Goal: Task Accomplishment & Management: Use online tool/utility

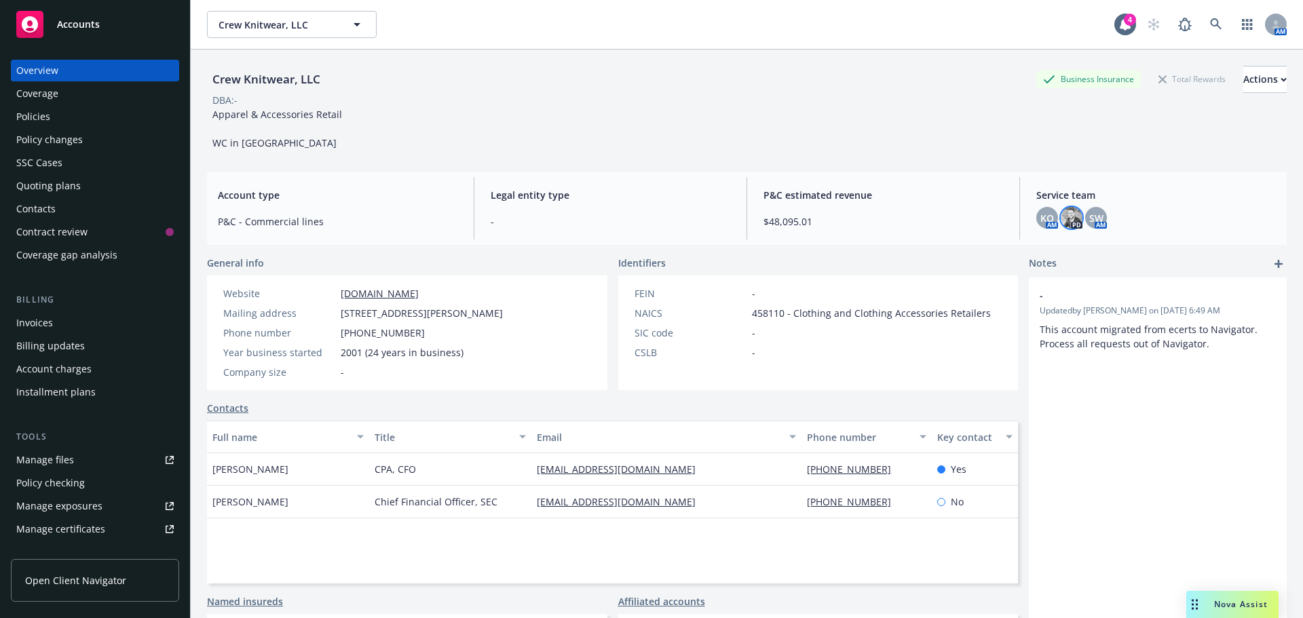
click at [74, 29] on span "Accounts" at bounding box center [78, 24] width 43 height 11
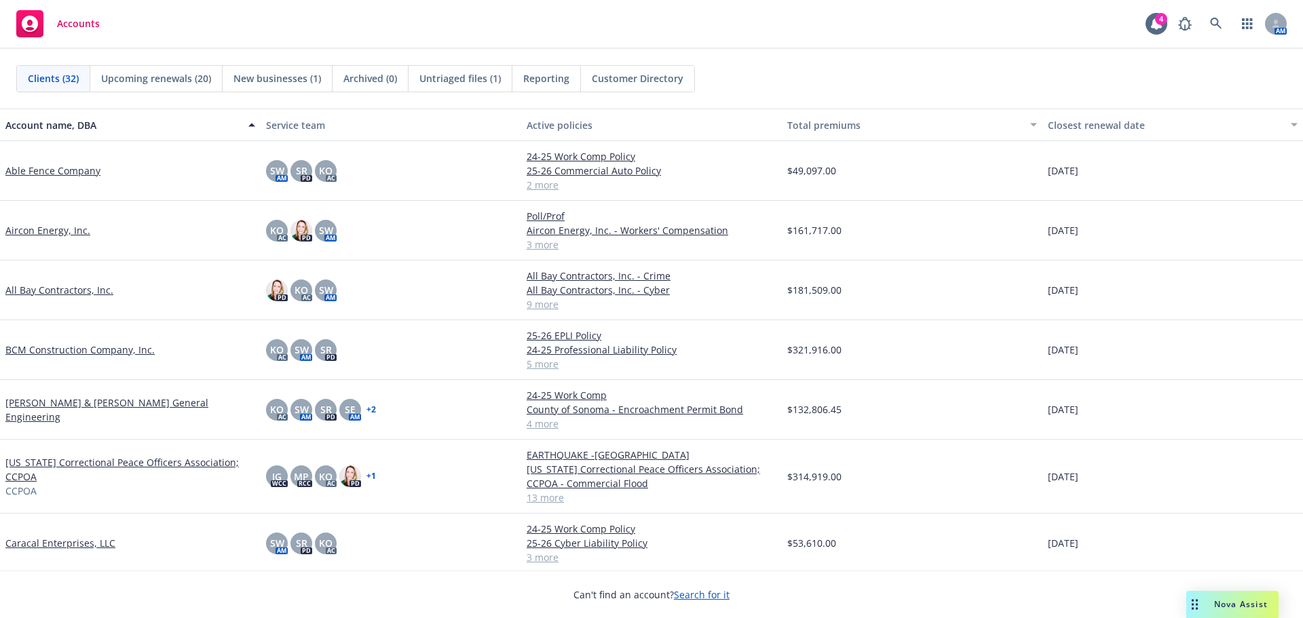
click at [87, 410] on link "Bohan & Canelis General Engineering" at bounding box center [130, 410] width 250 height 29
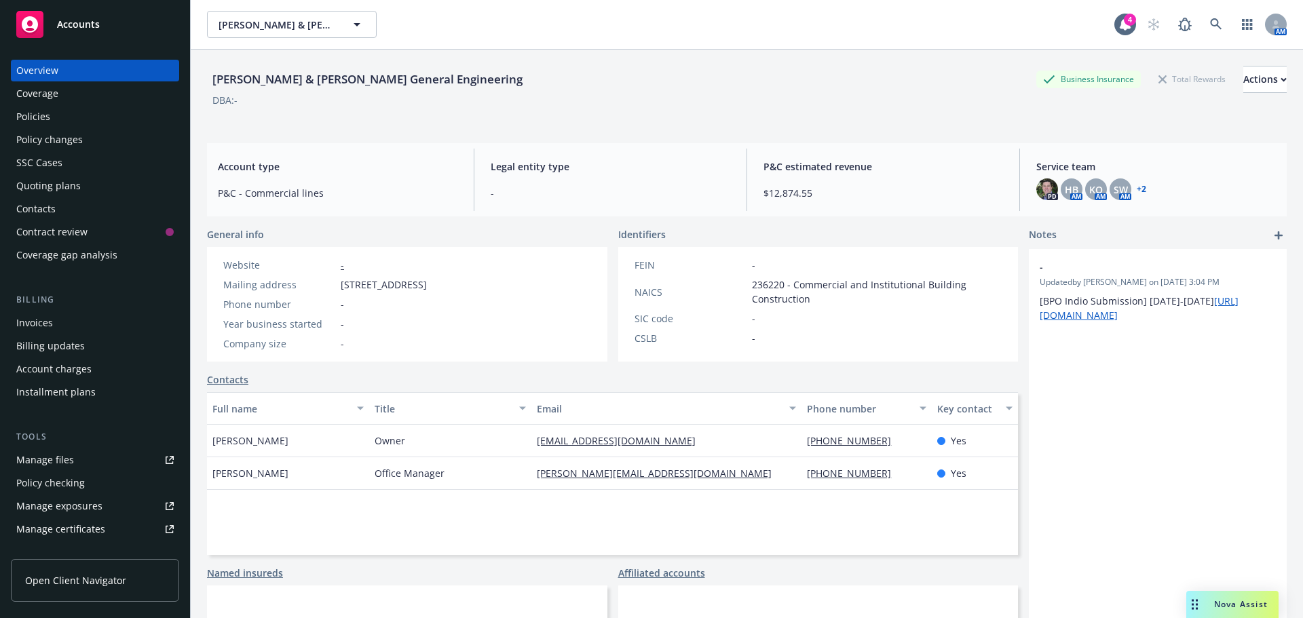
click at [95, 20] on span "Accounts" at bounding box center [78, 24] width 43 height 11
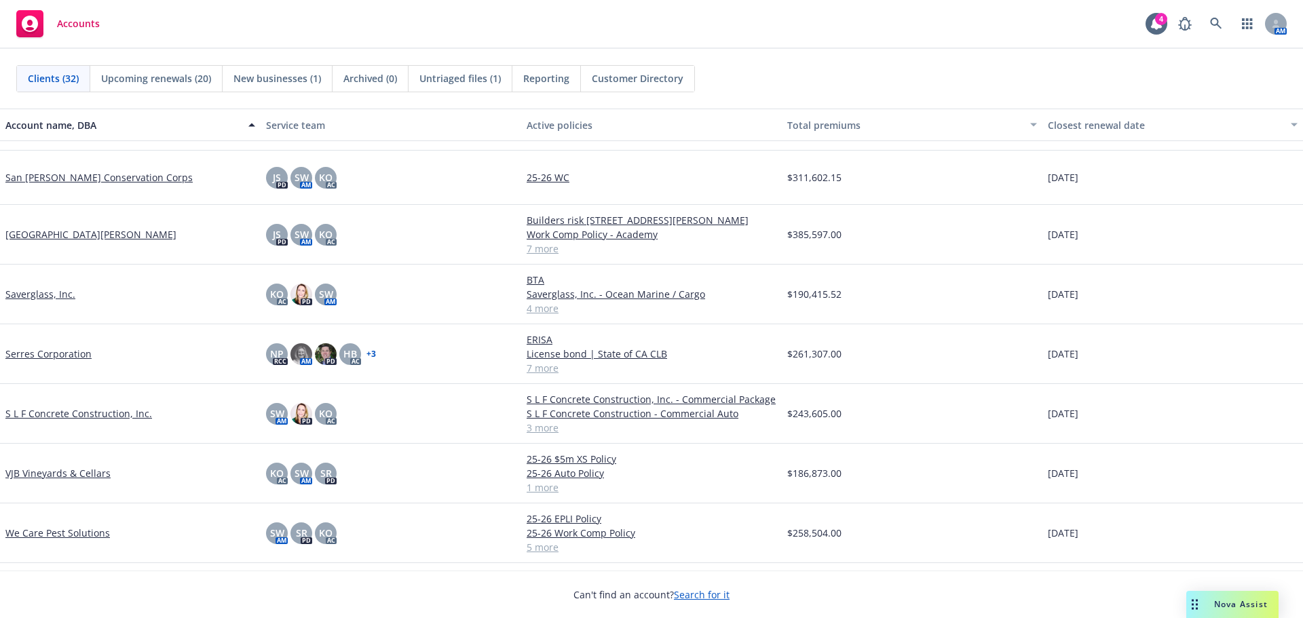
scroll to position [1351, 0]
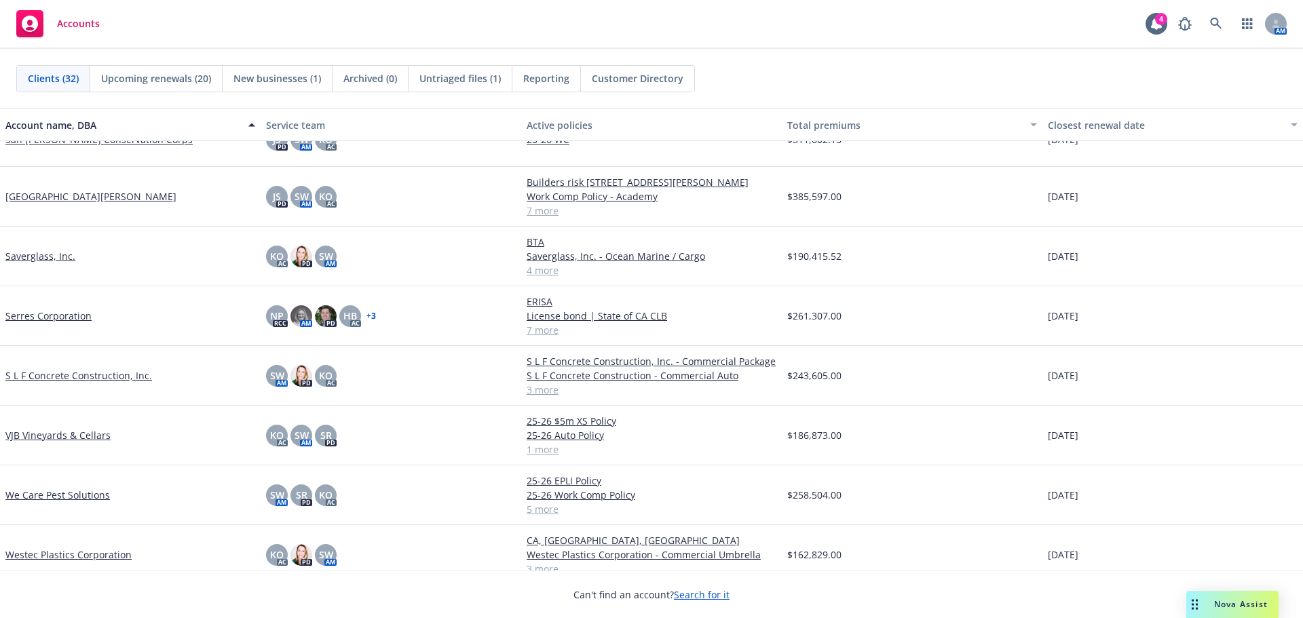
click at [54, 548] on link "Westec Plastics Corporation" at bounding box center [68, 555] width 126 height 14
click at [56, 548] on link "Westec Plastics Corporation" at bounding box center [68, 555] width 126 height 14
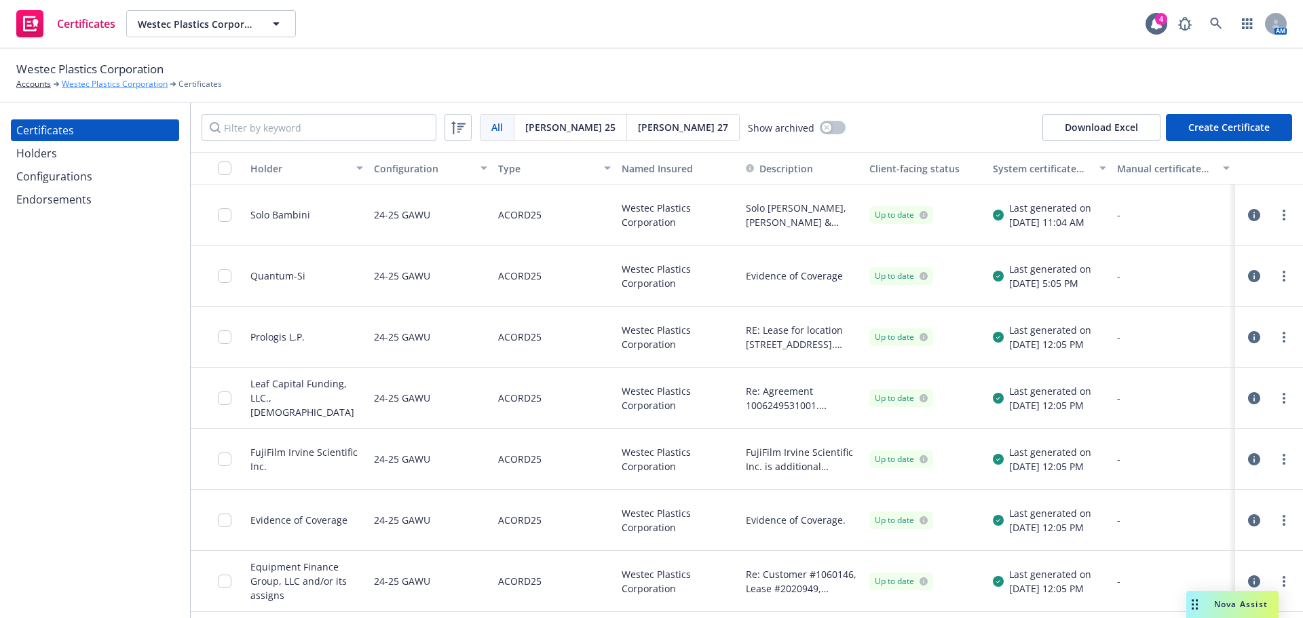
click at [77, 83] on link "Westec Plastics Corporation" at bounding box center [115, 84] width 106 height 12
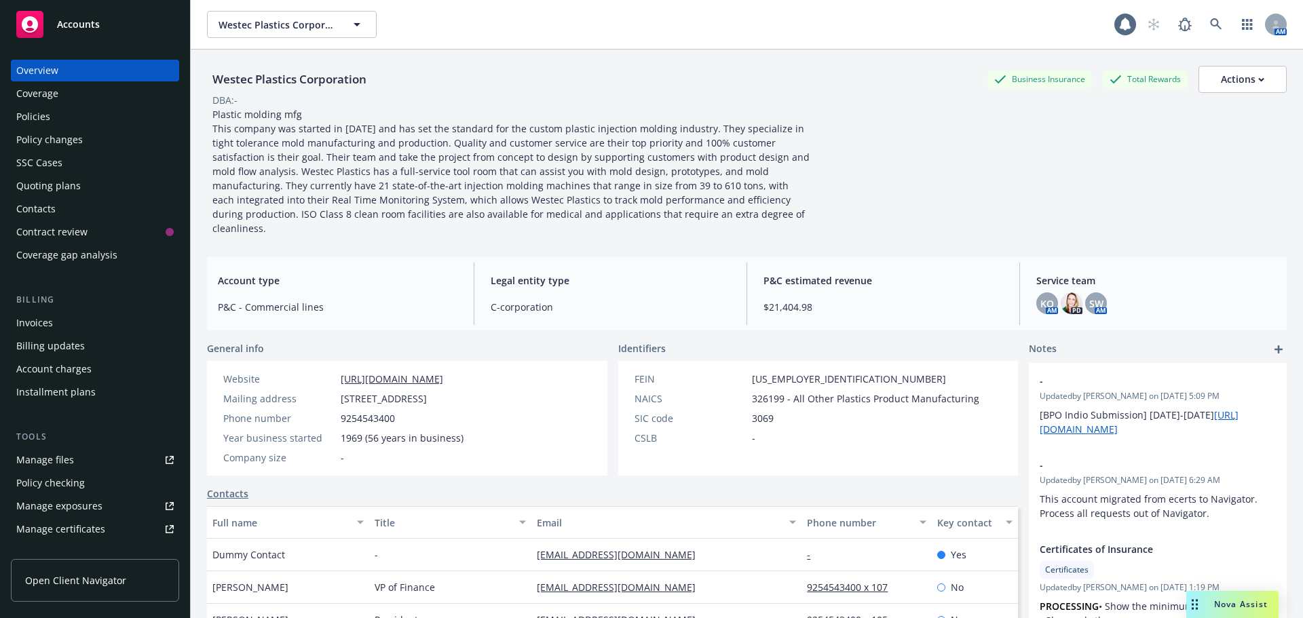
click at [48, 182] on div "Quoting plans" at bounding box center [48, 186] width 64 height 22
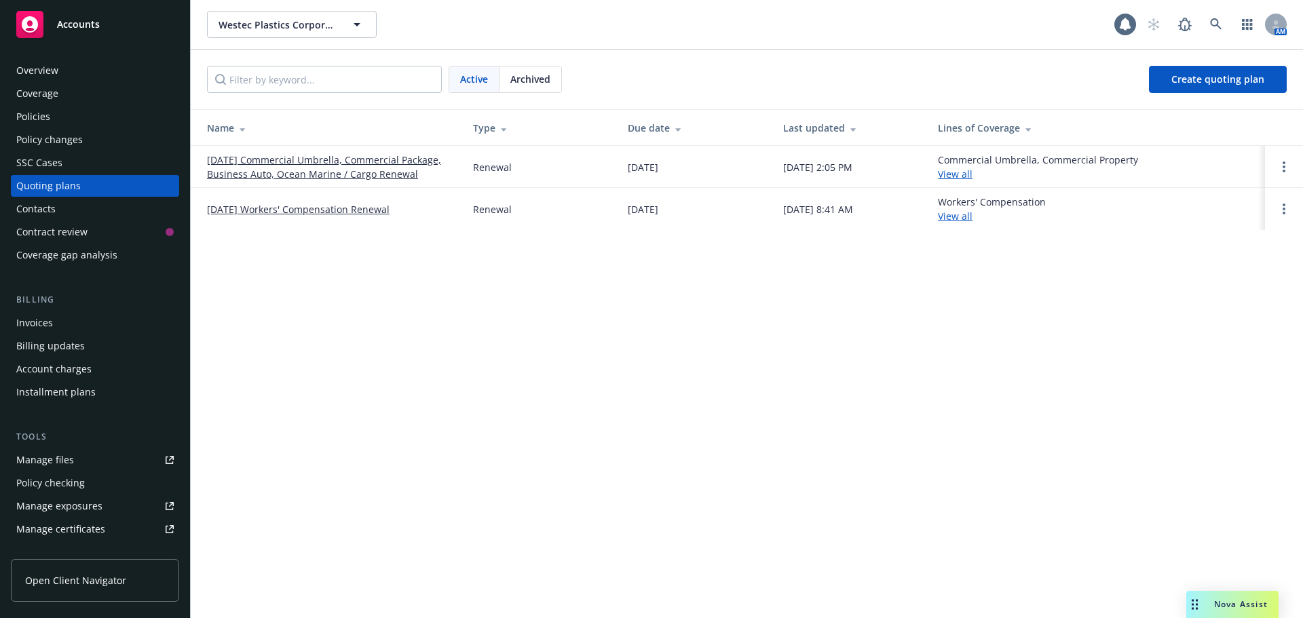
click at [266, 159] on link "[DATE] Commercial Umbrella, Commercial Package, Business Auto, Ocean Marine / C…" at bounding box center [329, 167] width 244 height 29
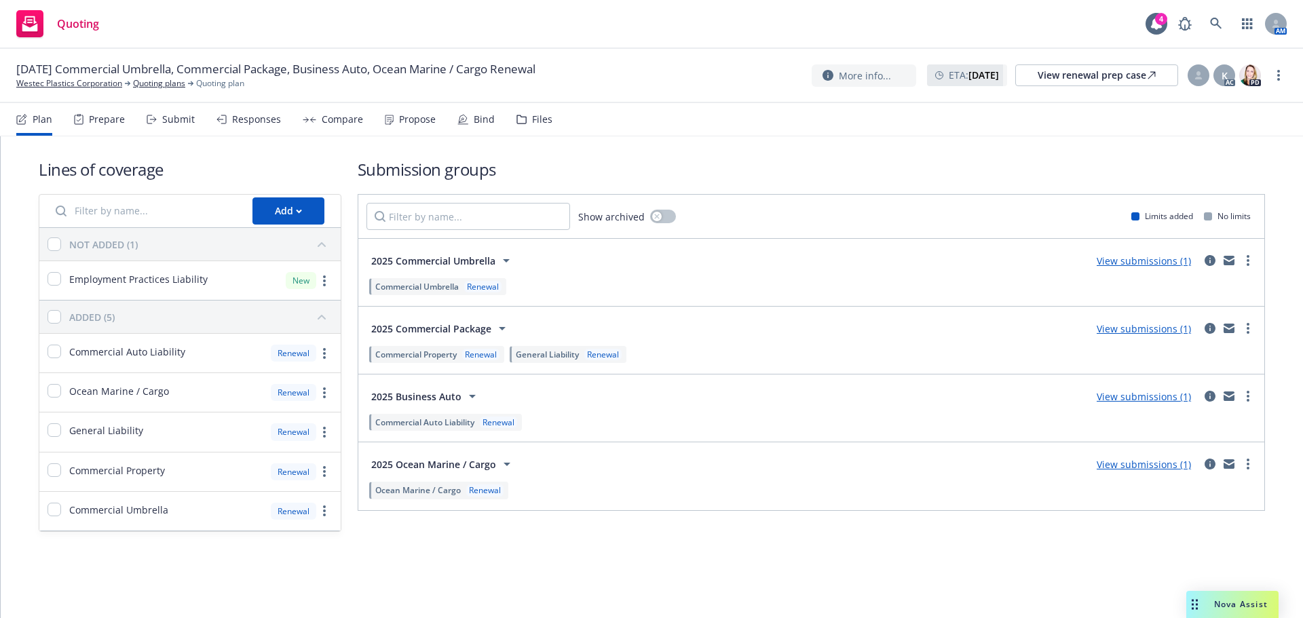
click at [399, 125] on div "Propose" at bounding box center [417, 119] width 37 height 11
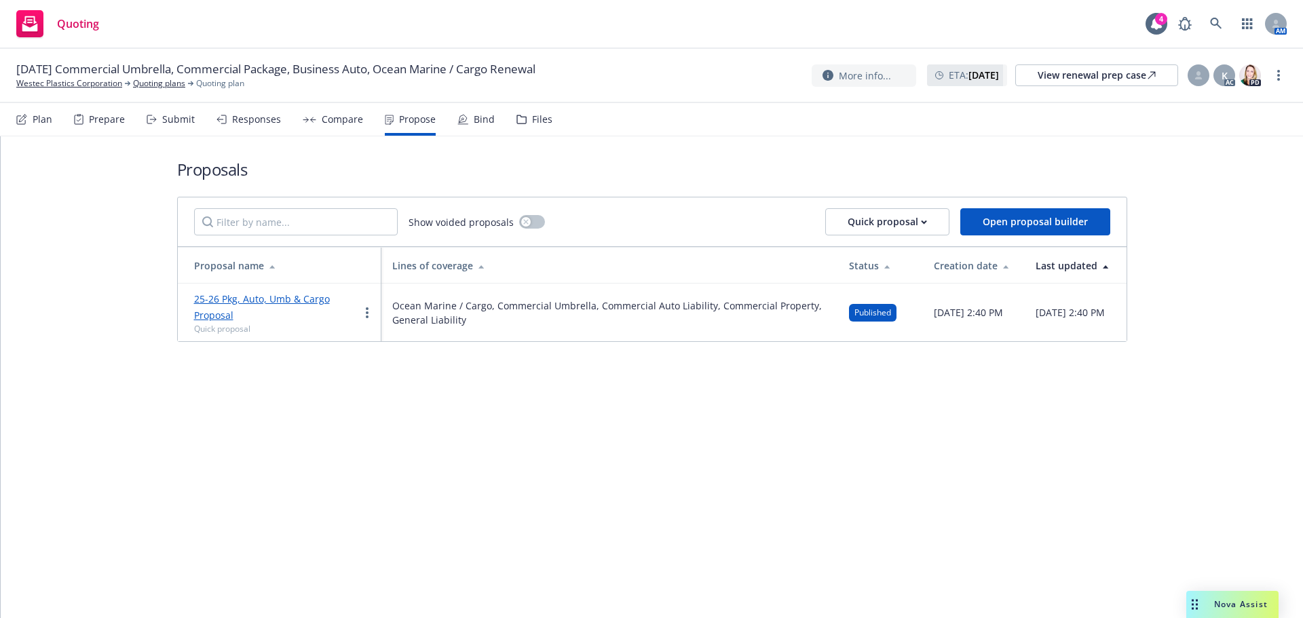
click at [525, 120] on div "Files" at bounding box center [534, 119] width 36 height 33
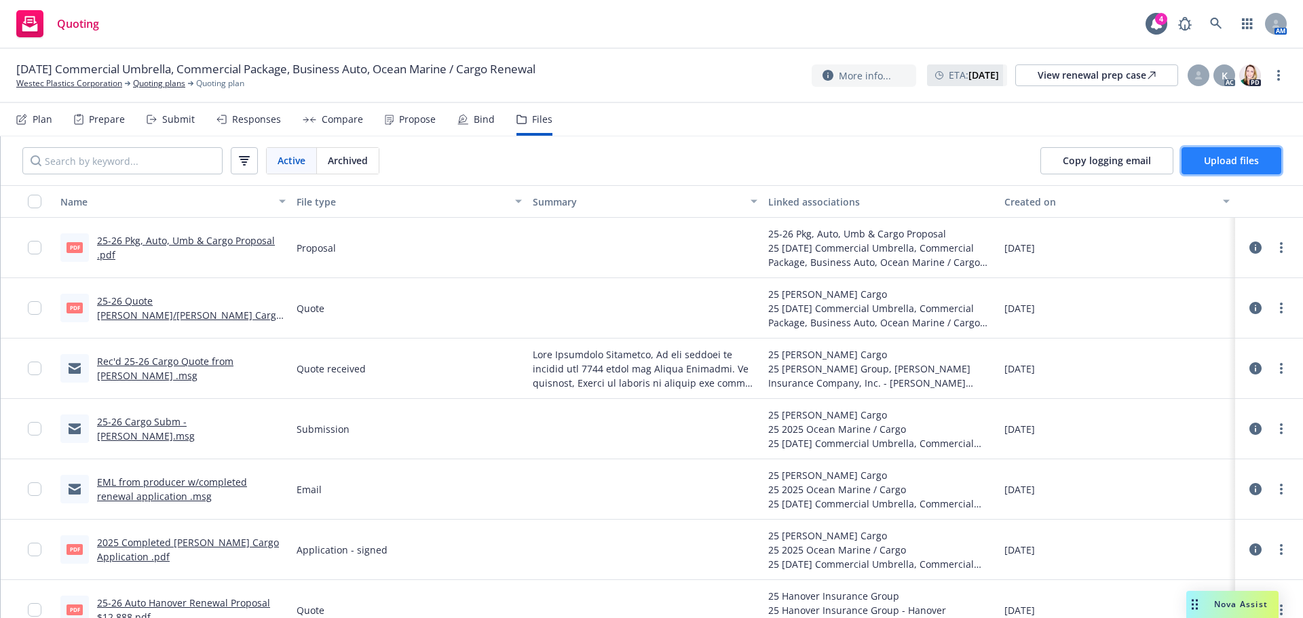
click at [1241, 162] on span "Upload files" at bounding box center [1231, 160] width 55 height 13
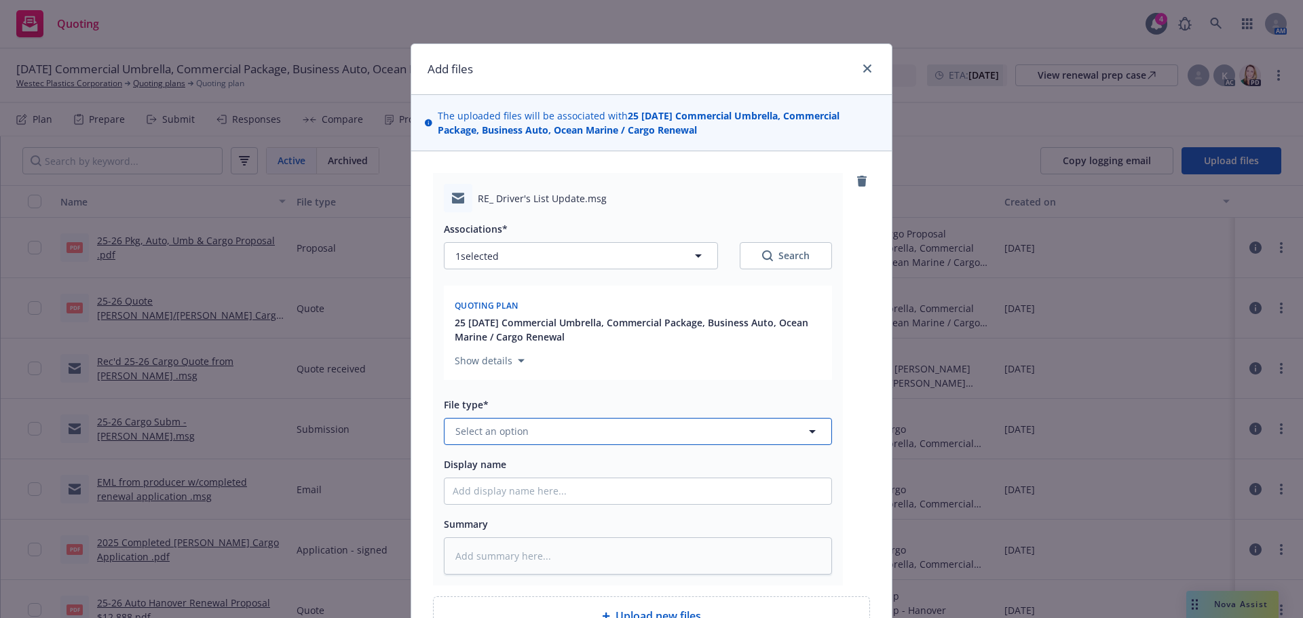
click at [516, 430] on span "Select an option" at bounding box center [491, 431] width 73 height 14
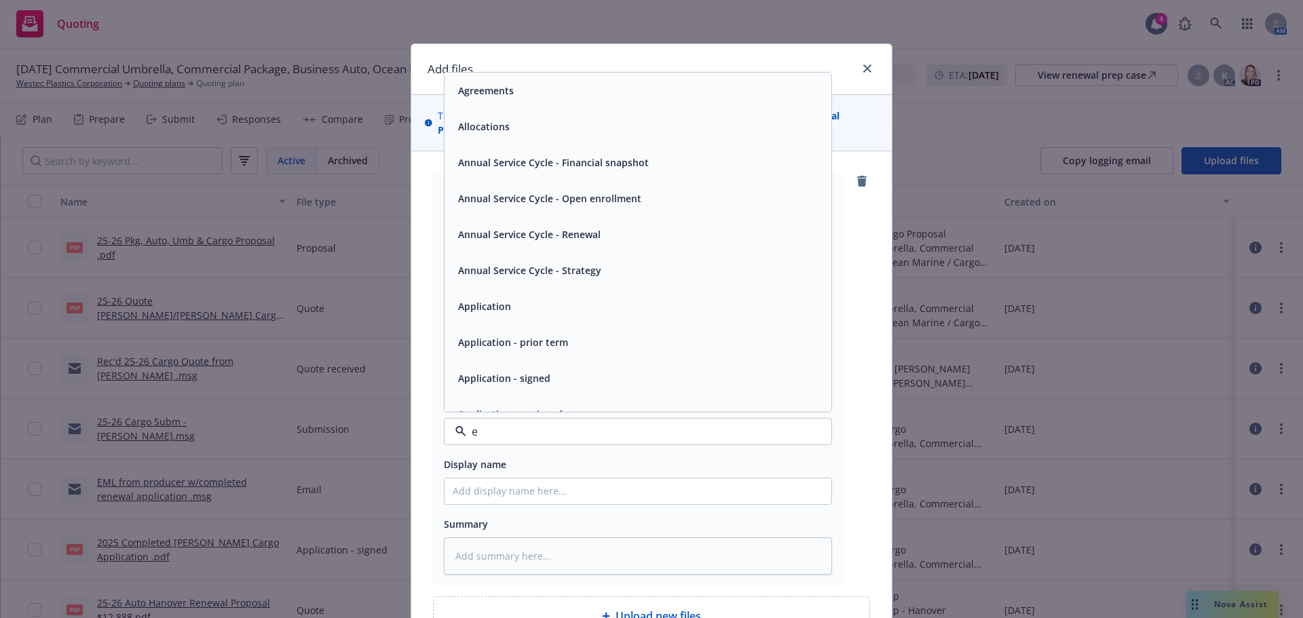
type input "em"
click at [520, 130] on div "Email" at bounding box center [638, 127] width 371 height 20
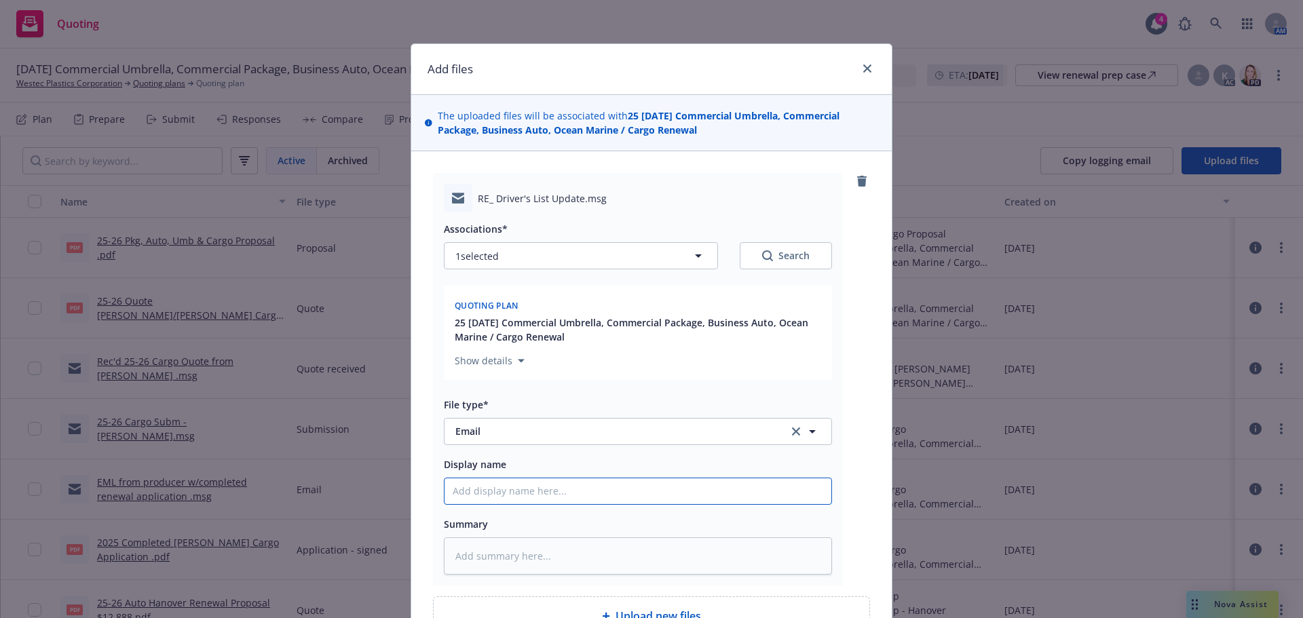
click at [486, 494] on input "Display name" at bounding box center [638, 491] width 387 height 26
type textarea "x"
type input "P"
type textarea "x"
type input "Pr"
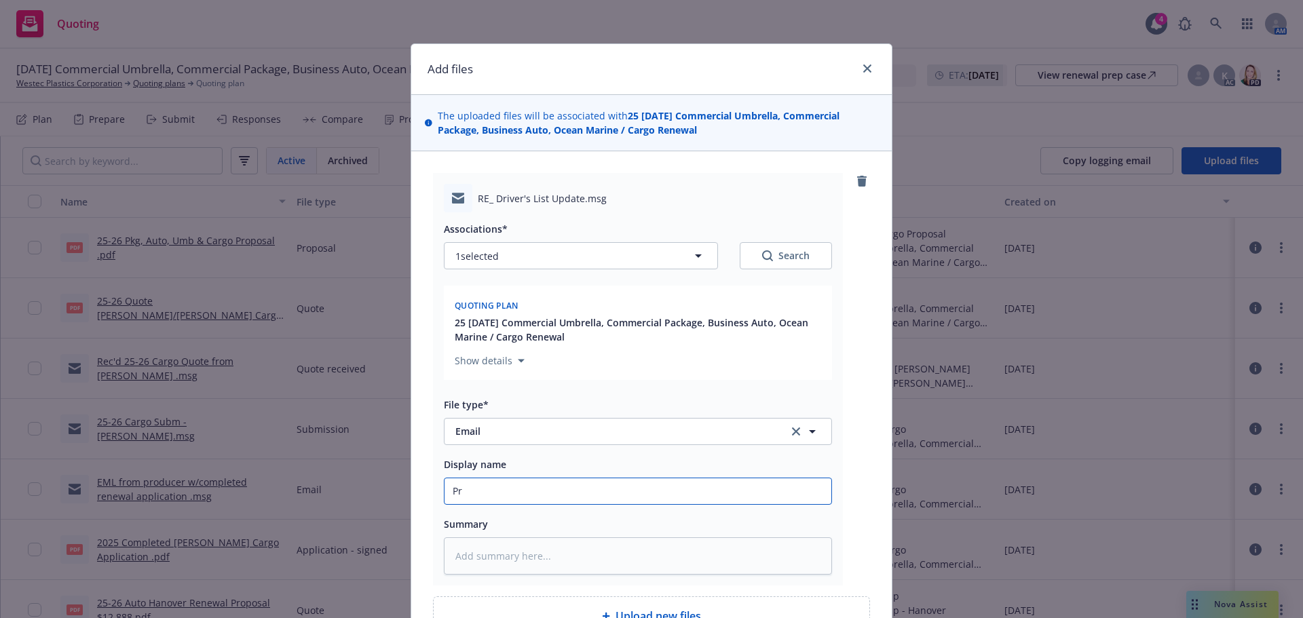
type textarea "x"
type input "Pro"
type textarea "x"
type input "Prod"
type textarea "x"
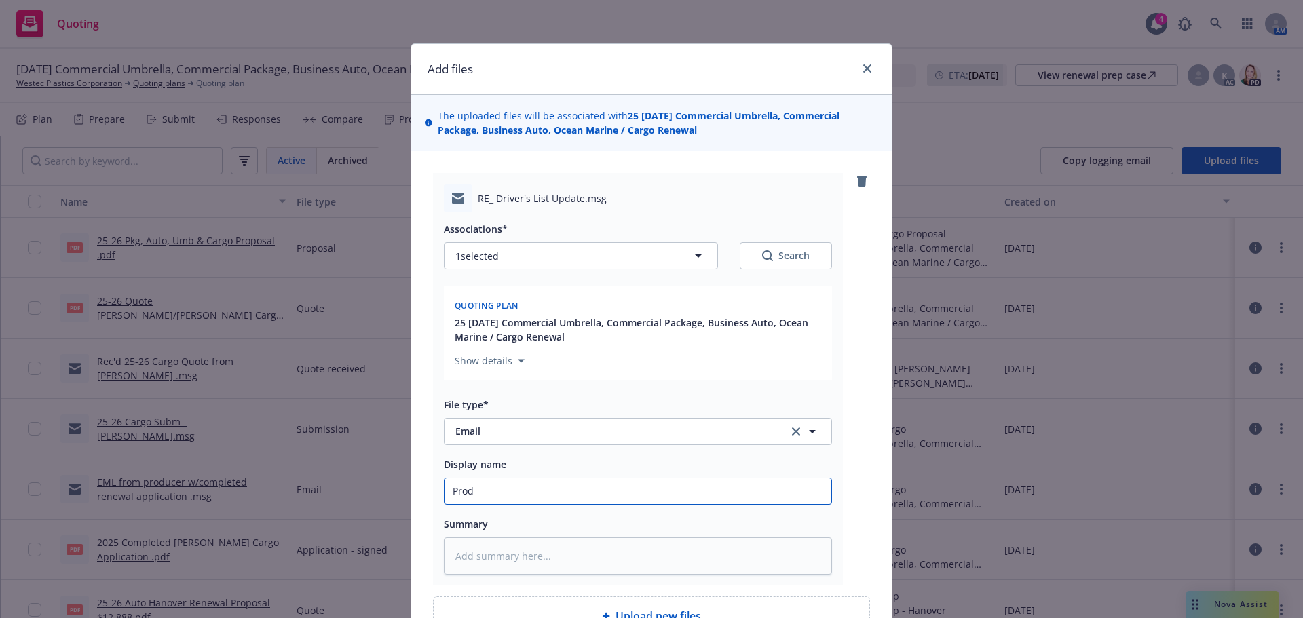
type input "Produ"
type textarea "x"
type input "Produc"
type textarea "x"
type input "Produce"
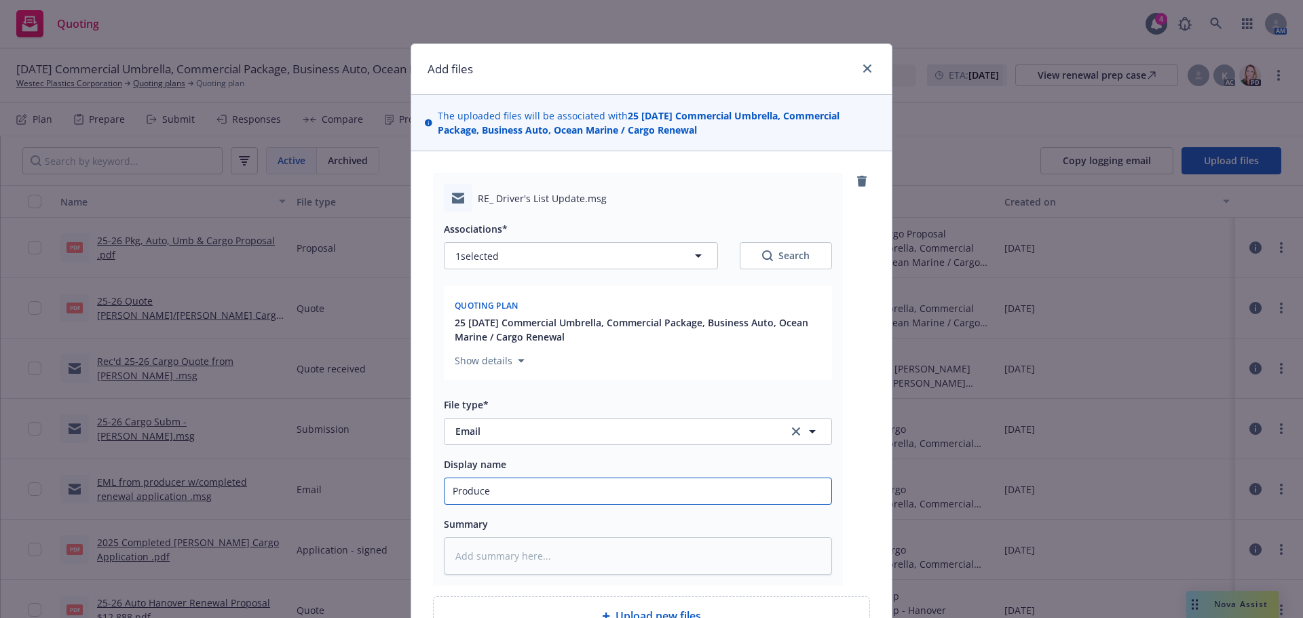
type textarea "x"
type input "Producer"
type textarea "x"
type input "Producer"
type textarea "x"
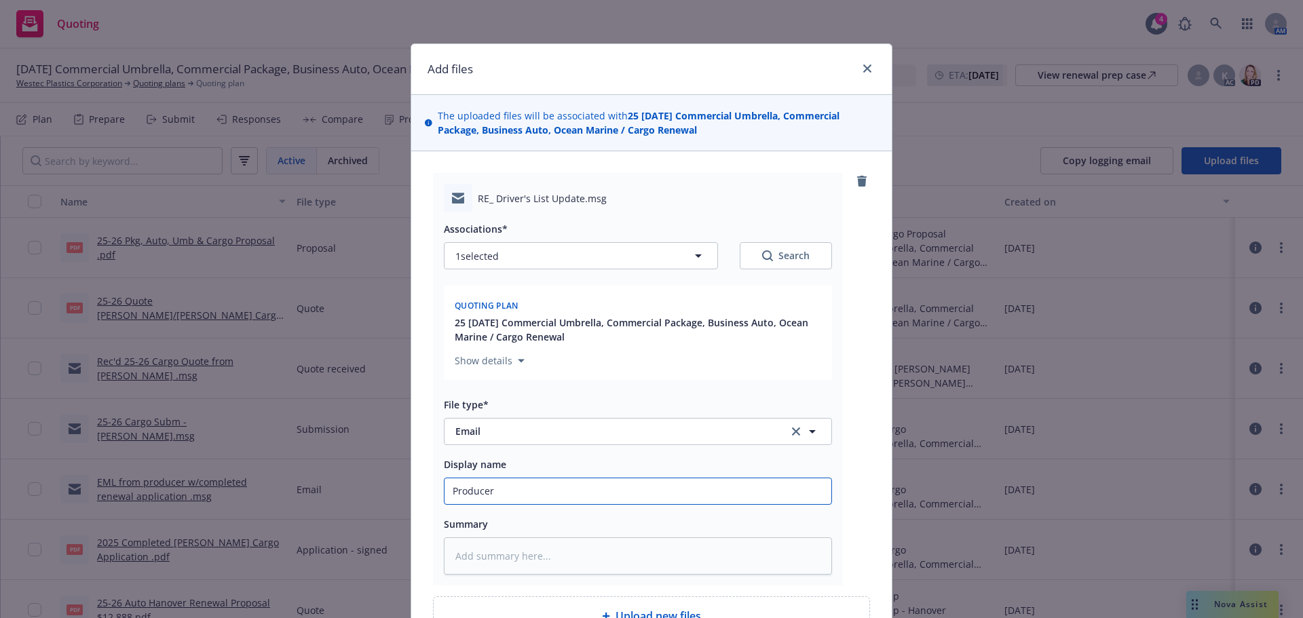
type input "Producer e"
type textarea "x"
type input "Producer em"
type textarea "x"
type input "Producer eml"
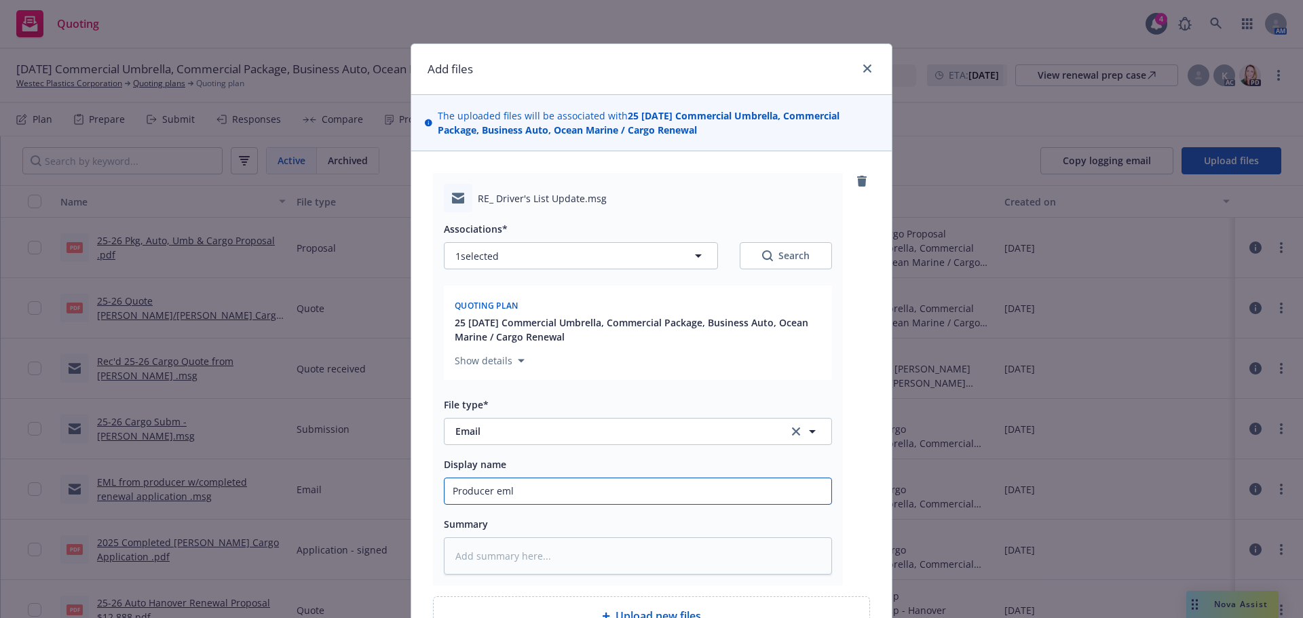
type textarea "x"
type input "Producer emld"
type textarea "x"
type input "Producer emlds"
type textarea "x"
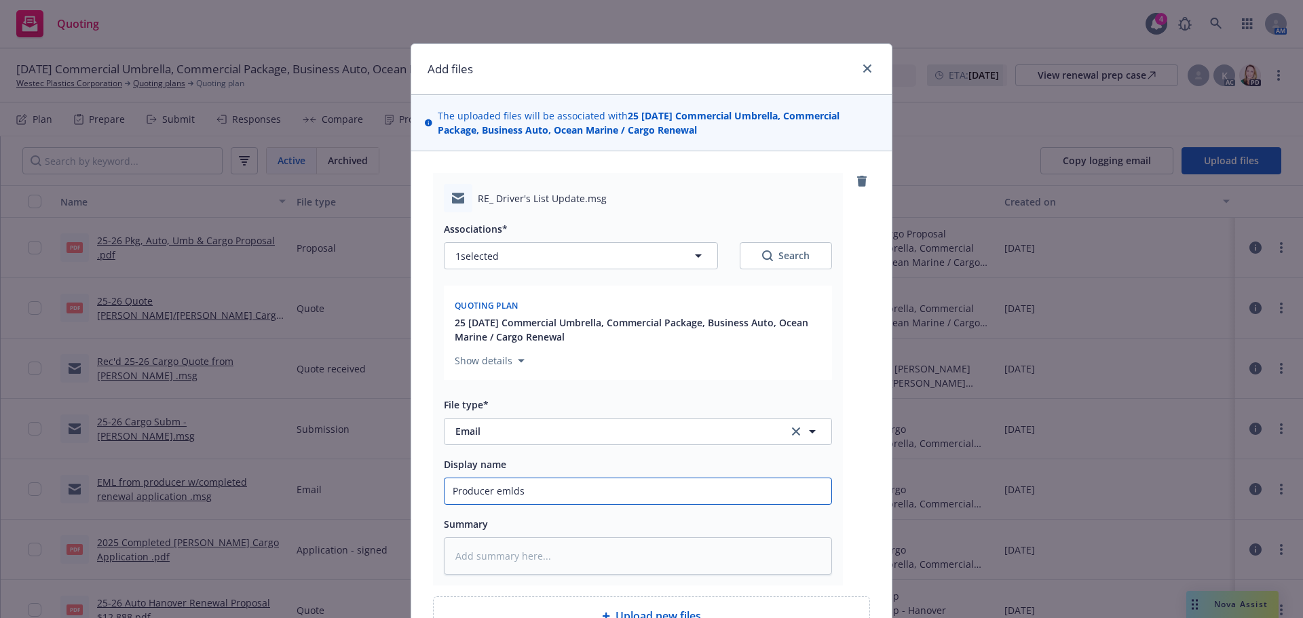
type input "Producer emlds"
type textarea "x"
type input "Producer emlds u"
type textarea "x"
type input "Producer emlds up"
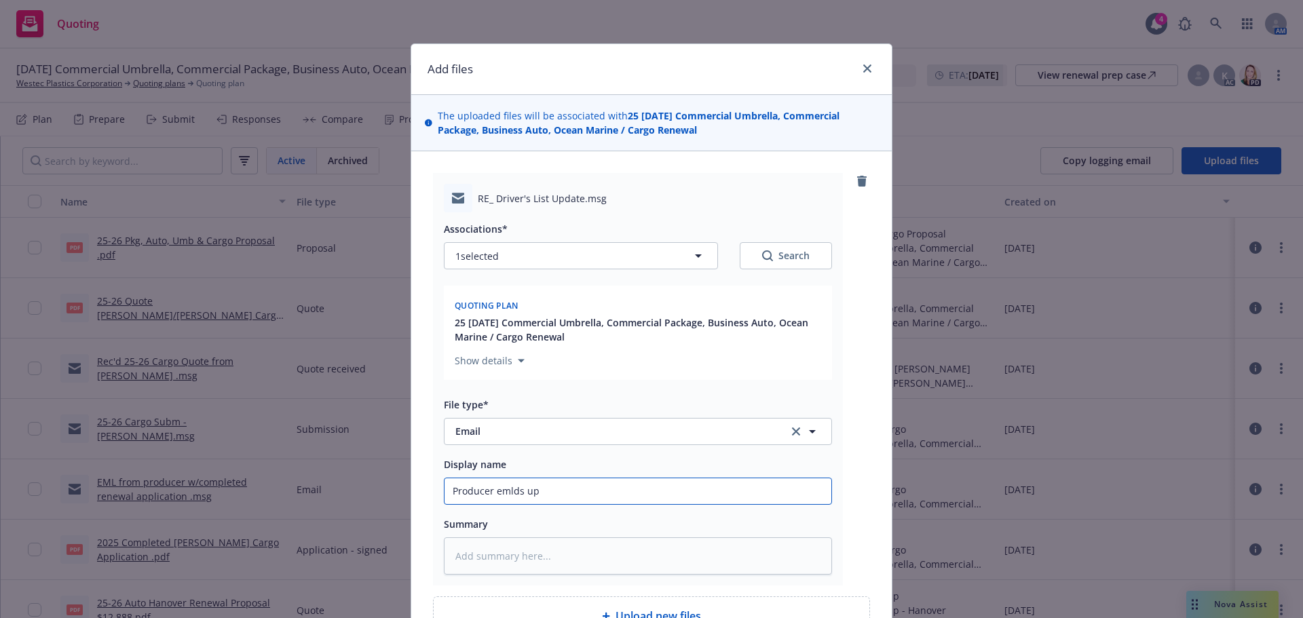
type textarea "x"
type input "Producer emlds u"
type textarea "x"
type input "Producer emlds"
type textarea "x"
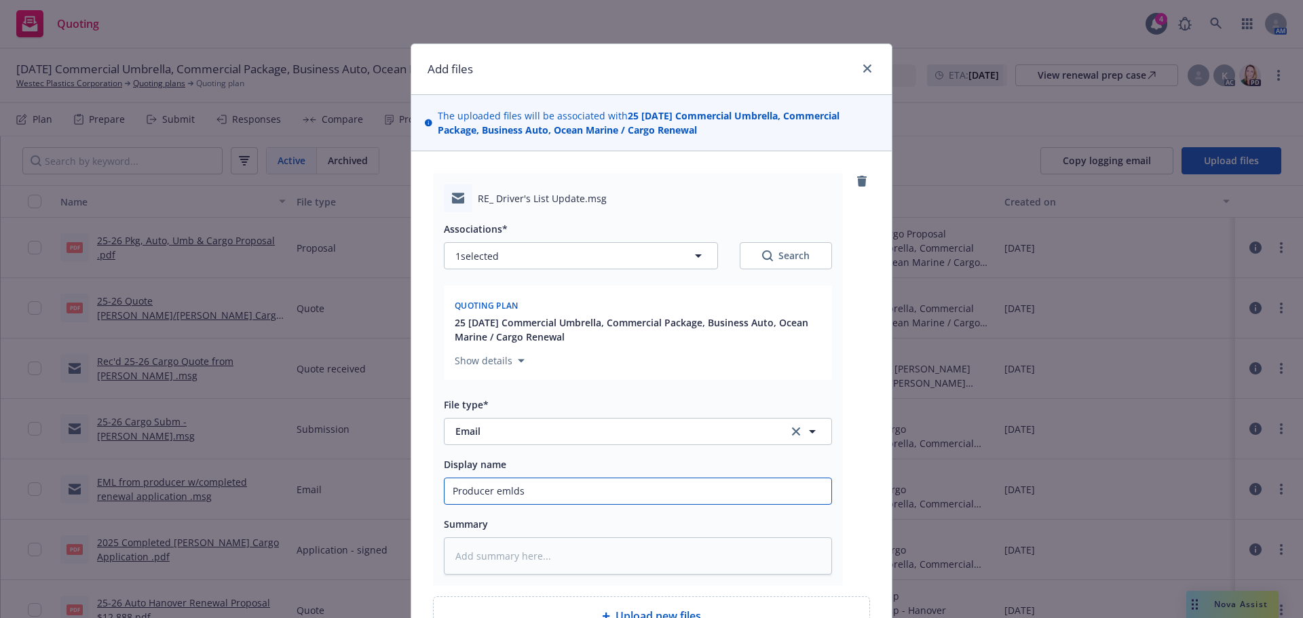
type input "Producer emlds"
type textarea "x"
type input "Producer emld"
type textarea "x"
type input "Producer emld"
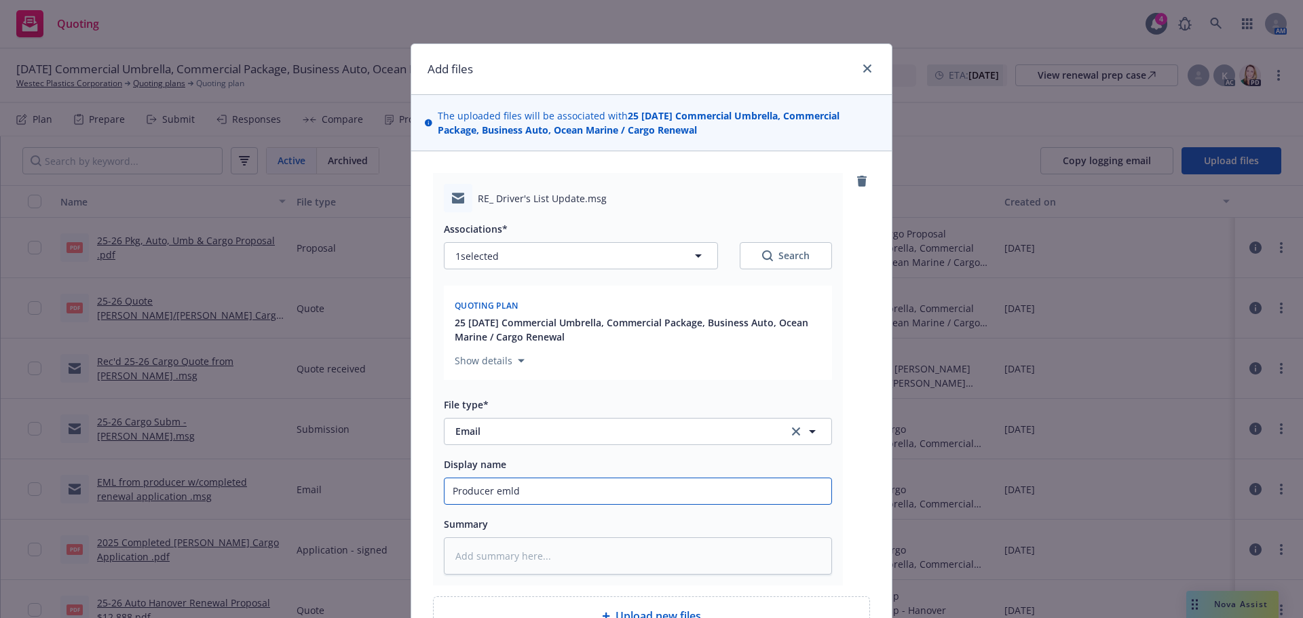
type textarea "x"
type input "Producer emld u"
type textarea "x"
type input "Producer emld up"
type textarea "x"
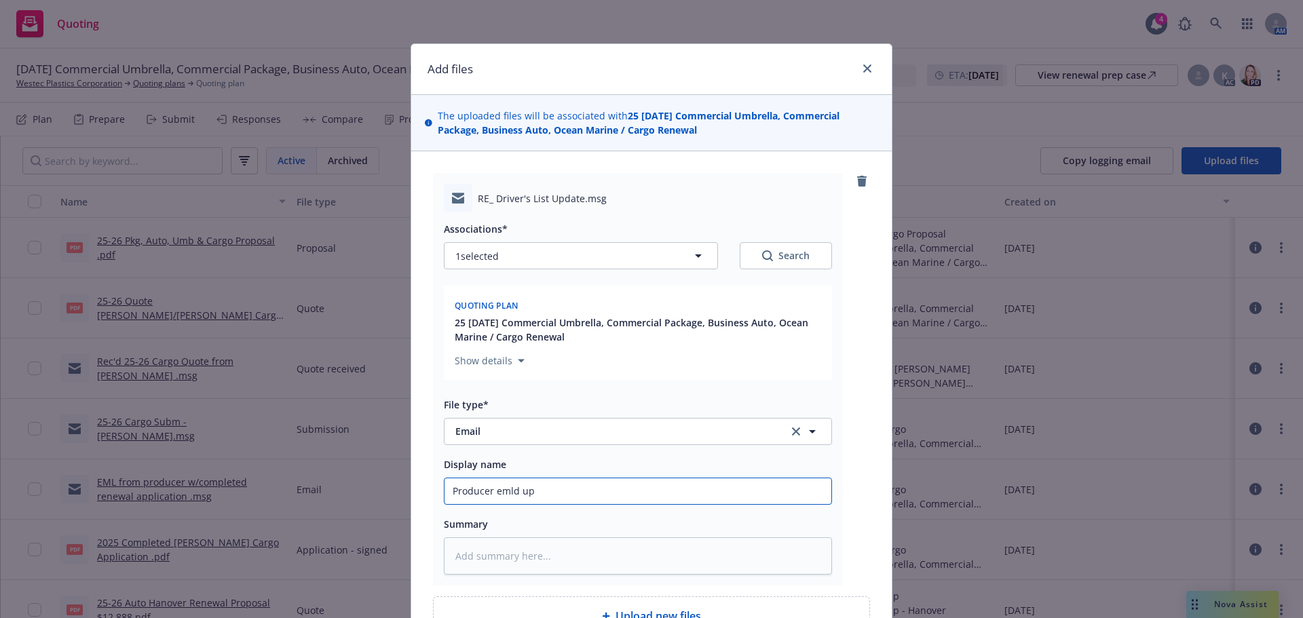
type input "Producer emld upd"
type textarea "x"
type input "Producer emld upda"
type textarea "x"
type input "Producer emld updat"
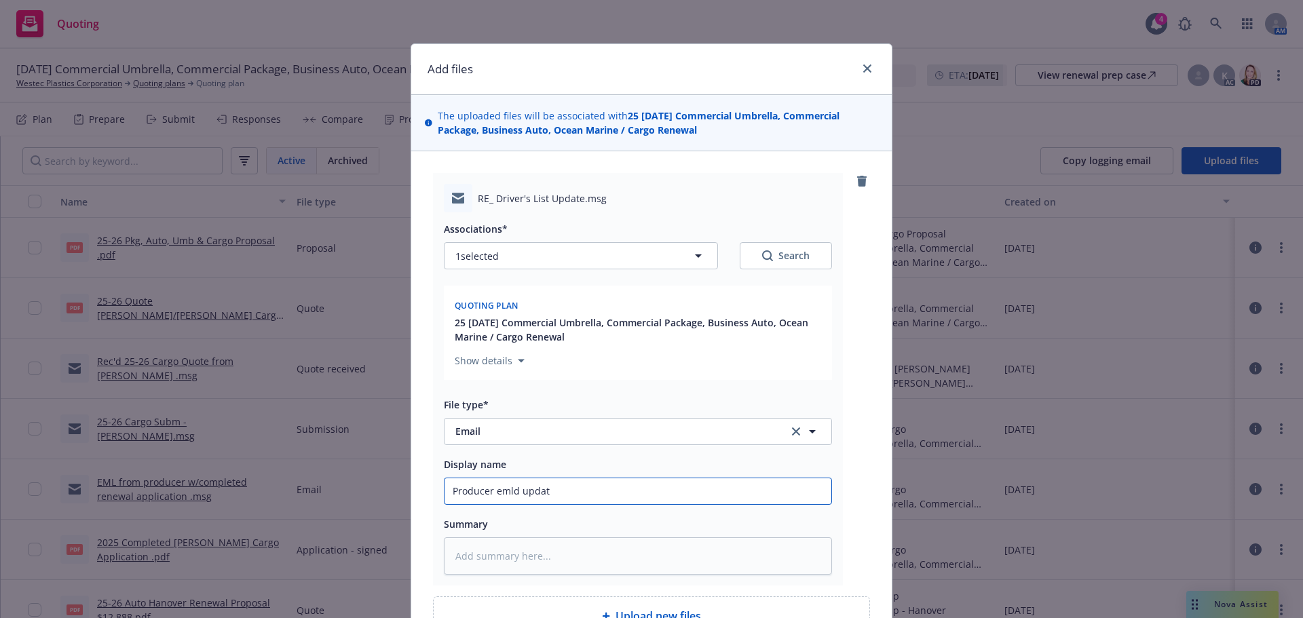
type textarea "x"
type input "Producer emld update"
type textarea "x"
type input "Producer emld updated"
type textarea "x"
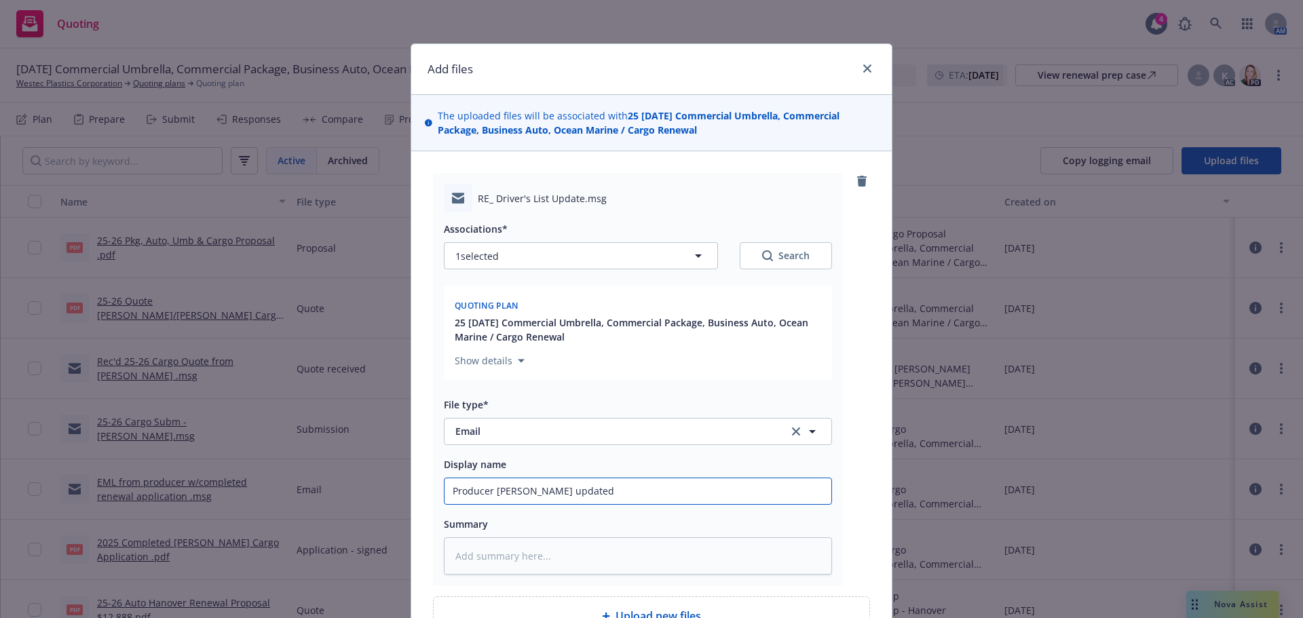
type input "Producer emld updated/"
type textarea "x"
type input "Producer emld updated/f"
type textarea "x"
type input "Producer emld updated/fi"
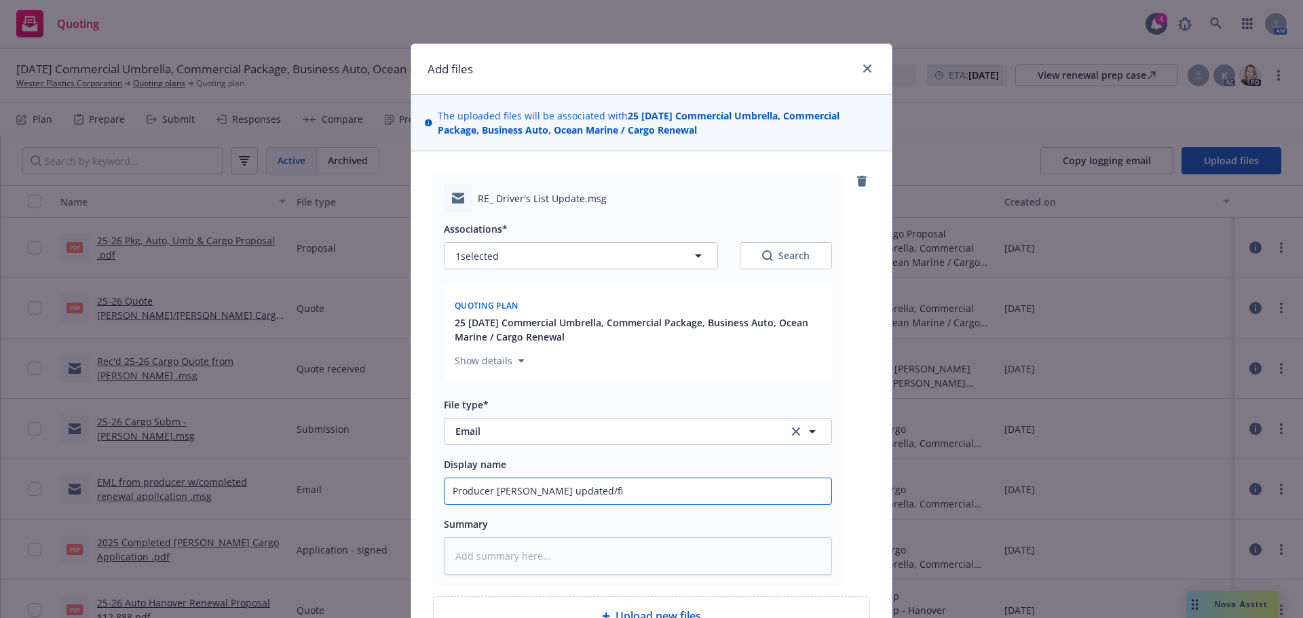
type textarea "x"
type input "Producer emld updated/fin"
type textarea "x"
type input "Producer emld updated/fina"
type textarea "x"
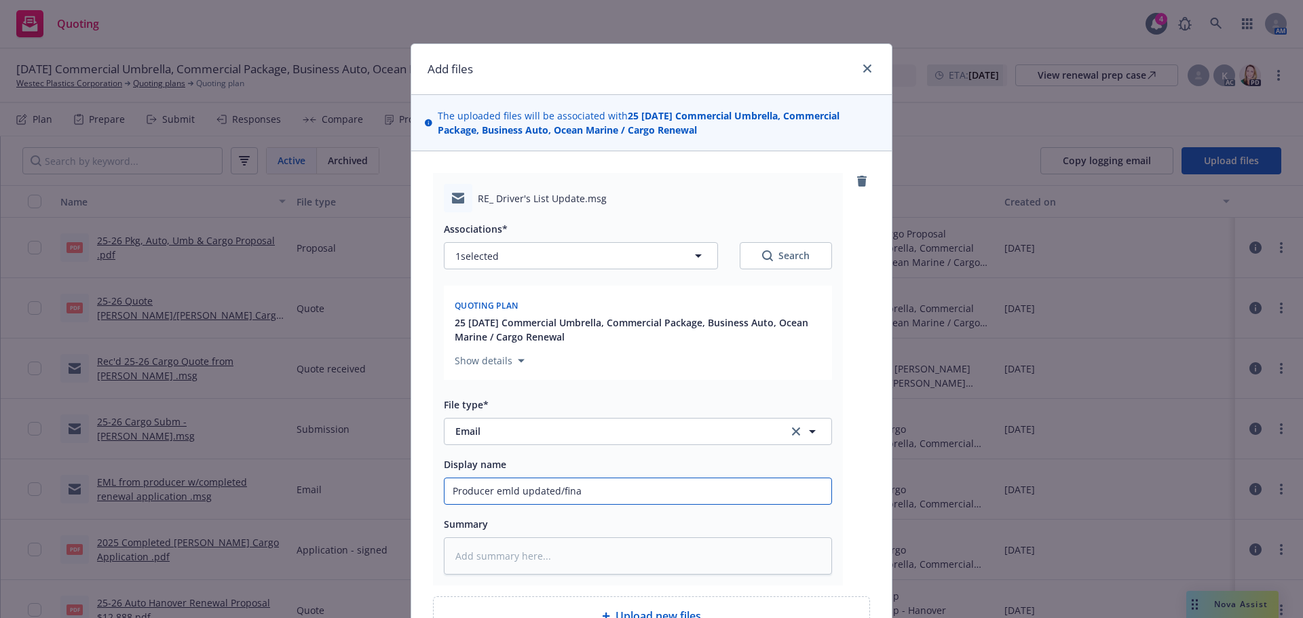
type input "Producer emld updated/final"
type textarea "x"
type input "Producer emld updated/final"
type textarea "x"
type input "Producer emld updated/final r"
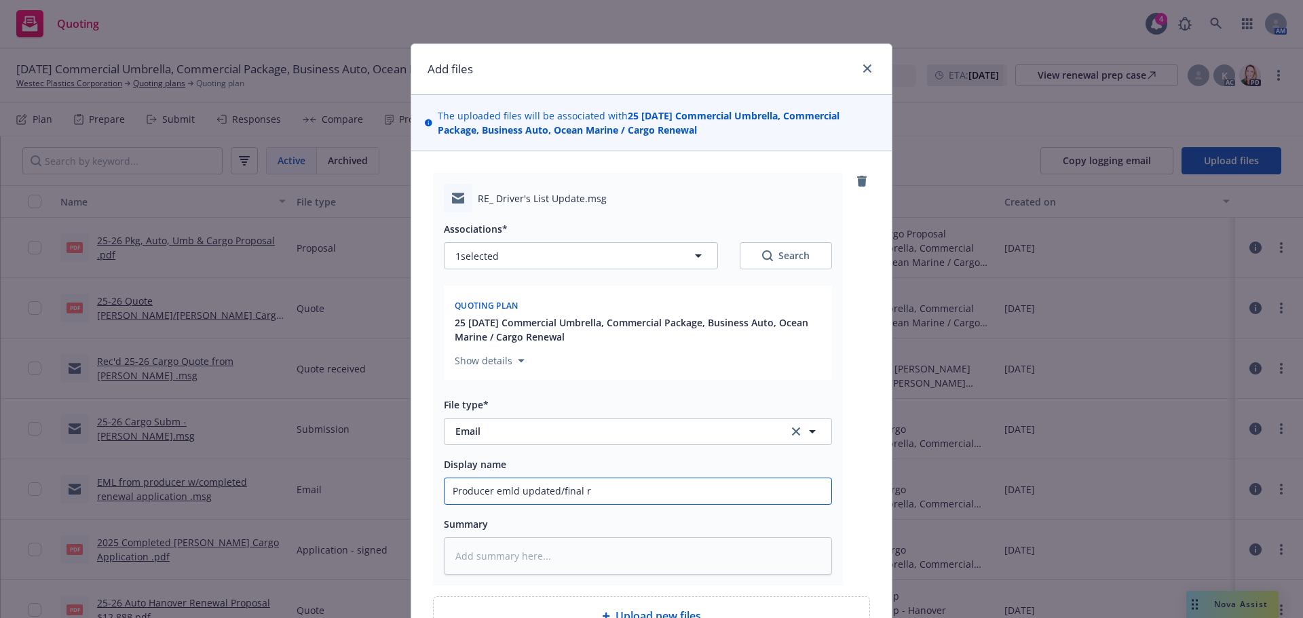
type textarea "x"
type input "Producer emld updated/final re"
type textarea "x"
type input "Producer emld updated/final ren"
type textarea "x"
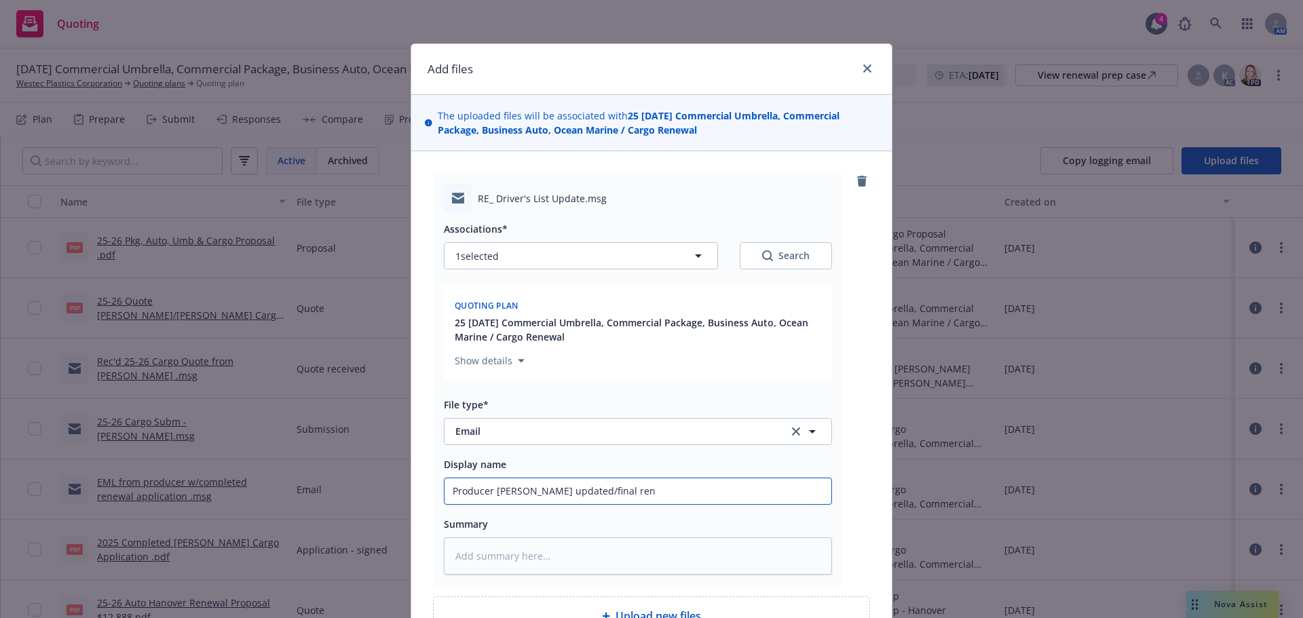
type input "Producer emld updated/final rene"
type textarea "x"
type input "Producer emld updated/final renew"
type textarea "x"
type input "Producer emld updated/final renewa"
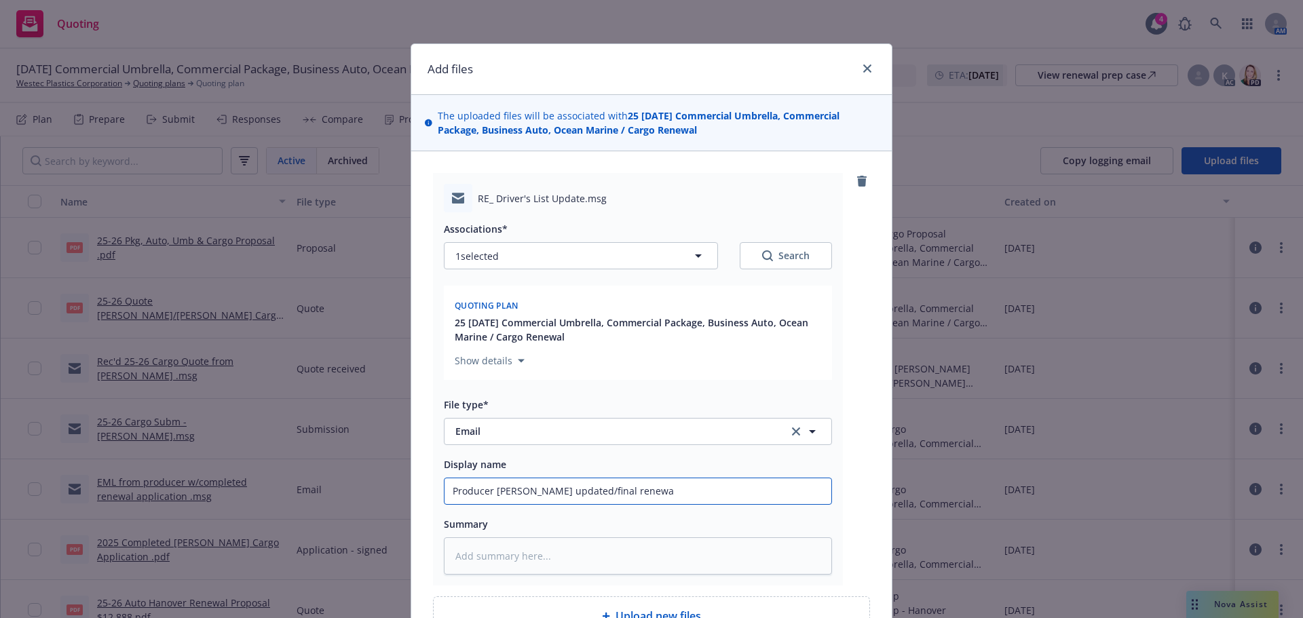
type textarea "x"
type input "Producer emld updated/final renewal"
type textarea "x"
type input "Producer emld updated/final renewal"
type textarea "x"
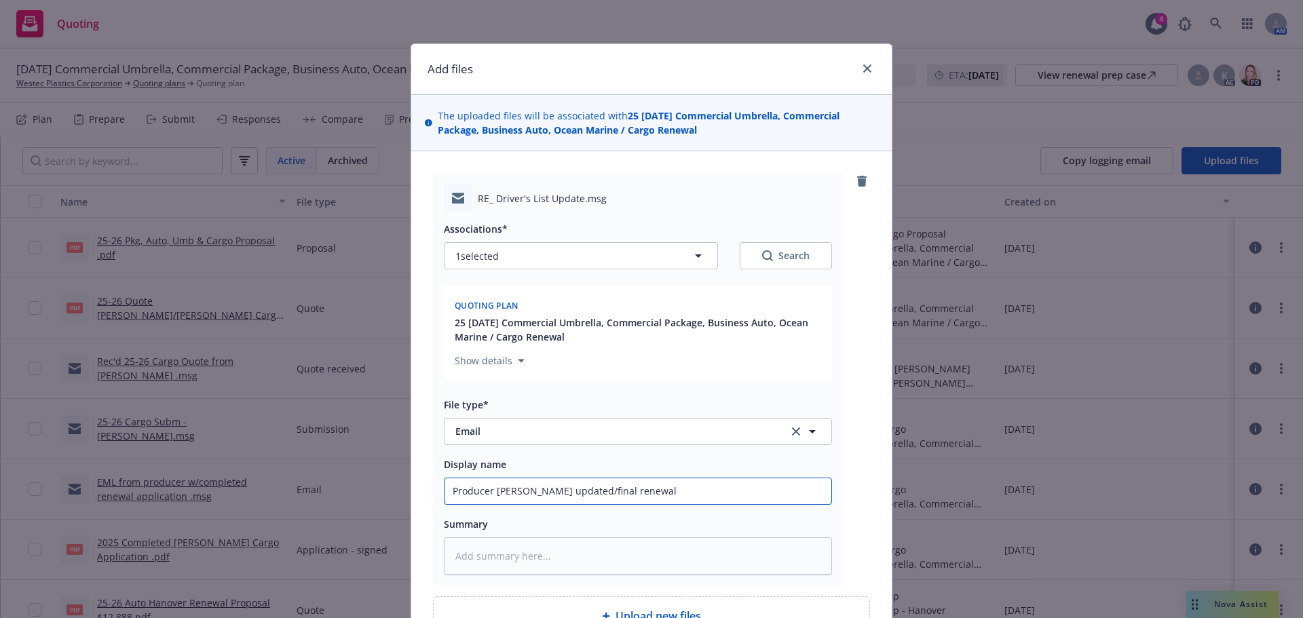
type input "Producer emld updated/final renewal r"
type textarea "x"
type input "Producer emld updated/final renewal"
type textarea "x"
type input "Producer emld updated/final renewal p"
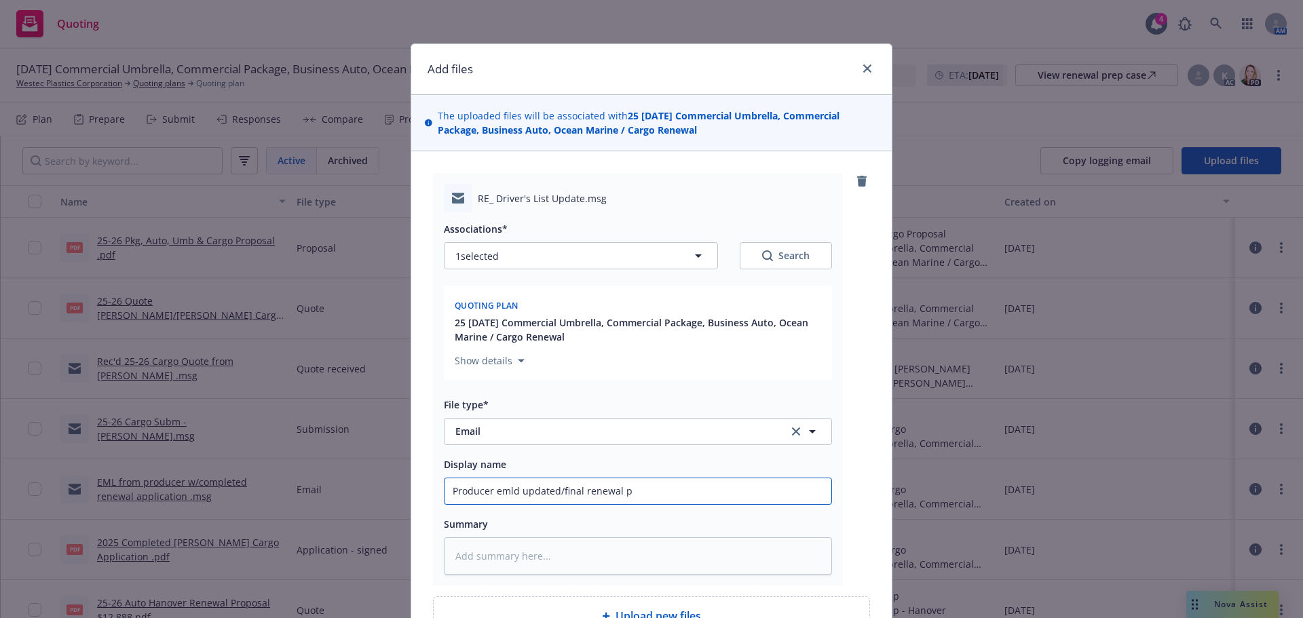
type textarea "x"
type input "Producer emld updated/final renewal pr"
type textarea "x"
type input "Producer emld updated/final renewal pro"
type textarea "x"
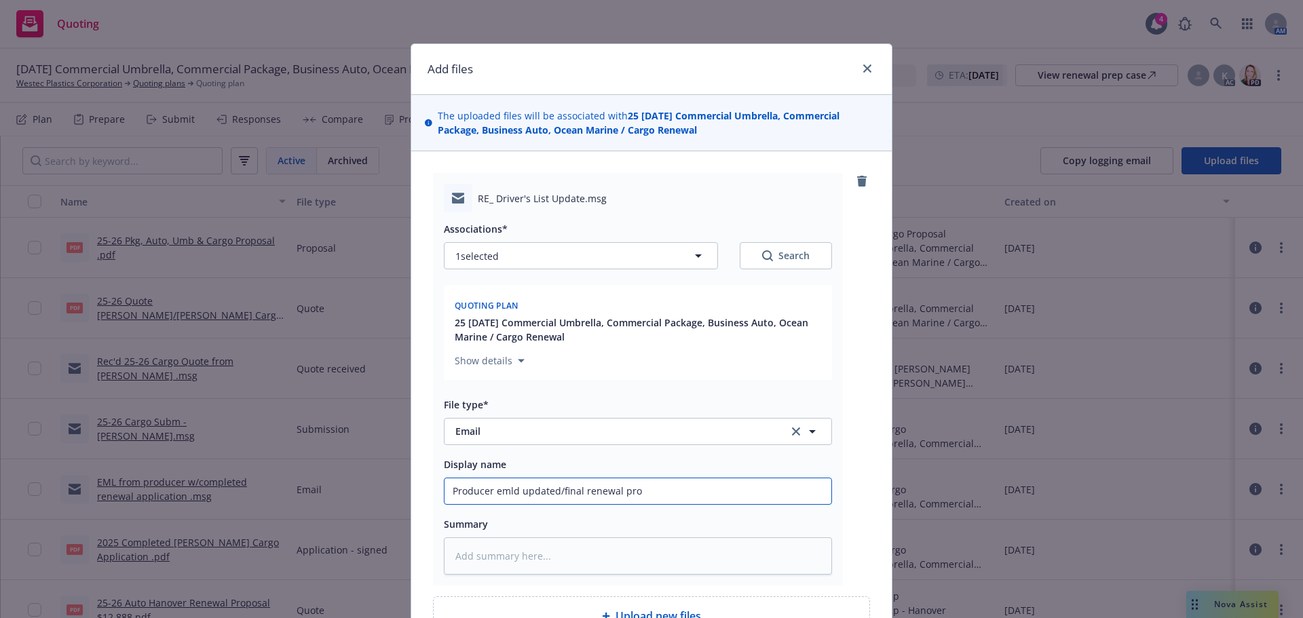
type input "Producer emld updated/final renewal prop"
type textarea "x"
type input "Producer emld updated/final renewal propo"
type textarea "x"
type input "Producer emld updated/final renewal propos"
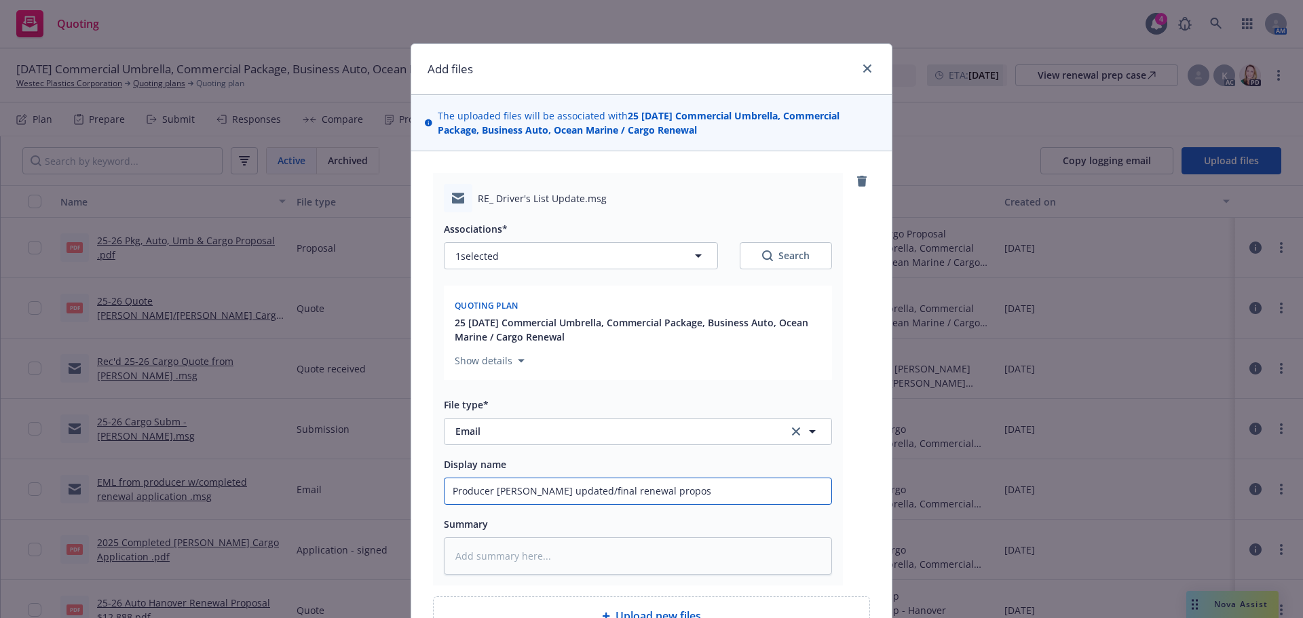
type textarea "x"
type input "Producer emld updated/final renewal proposa"
type textarea "x"
type input "Producer emld updated/final renewal proposal"
type textarea "x"
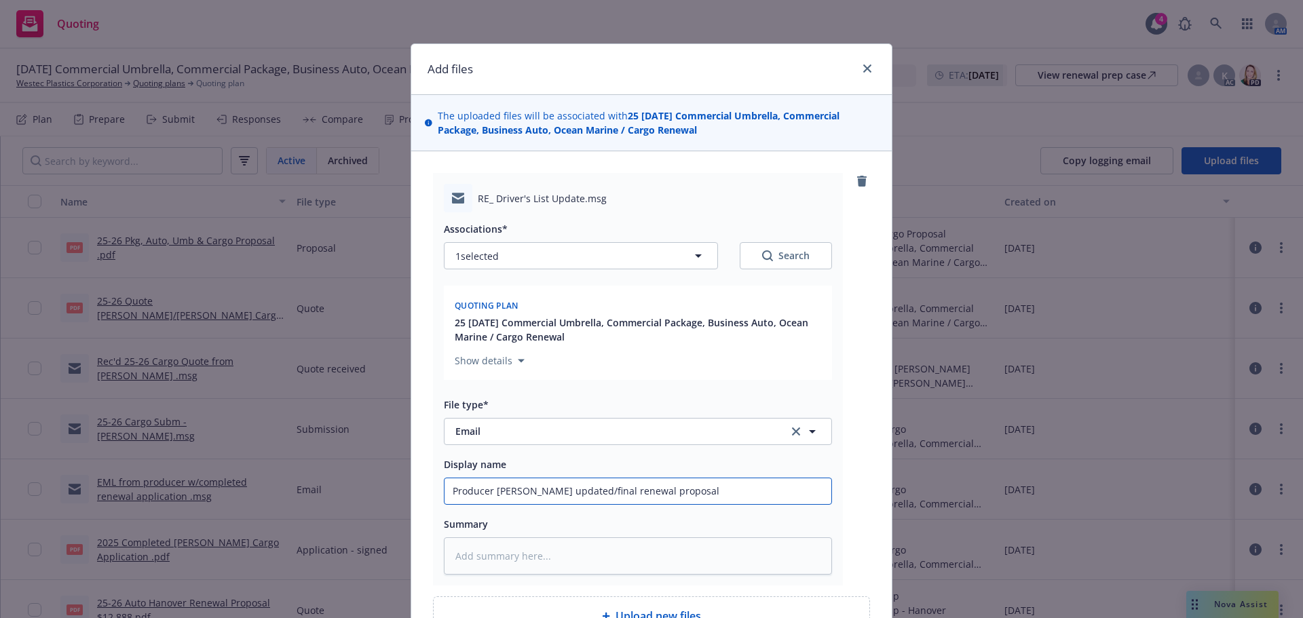
type input "Producer emld updated/final renewal proposal"
type textarea "x"
type input "Producer emld updated/final renewal proposal t"
type textarea "x"
type input "Producer emld updated/final renewal proposal to"
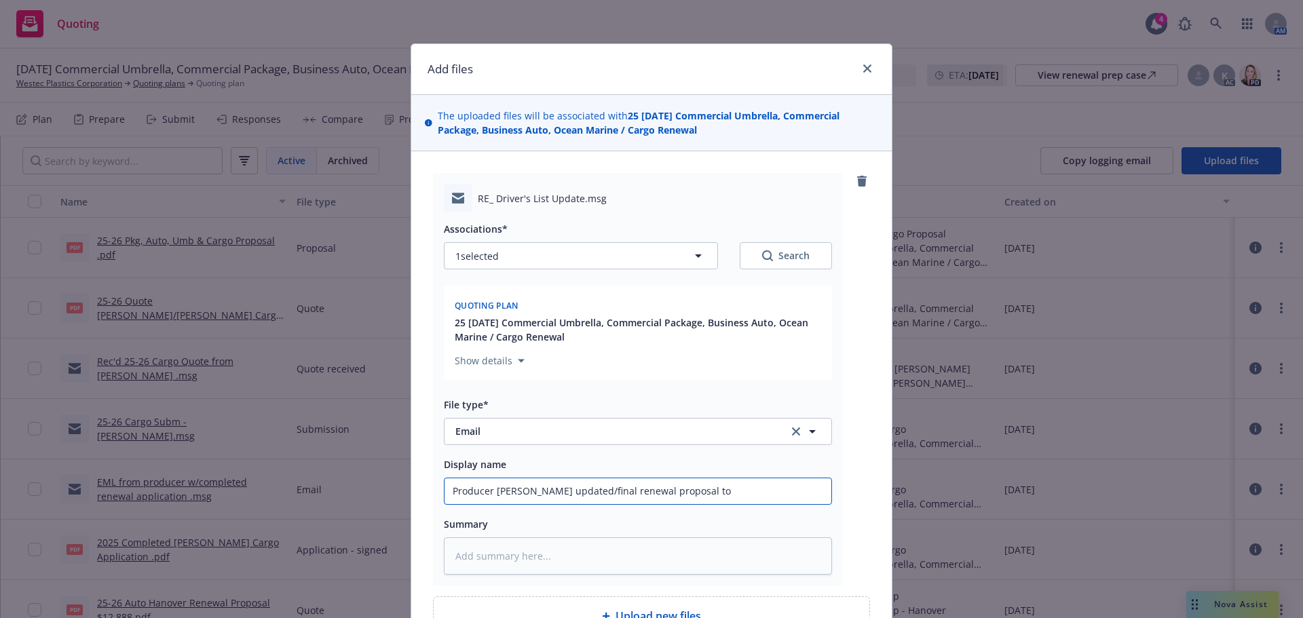
type textarea "x"
type input "Producer emld updated/final renewal proposal to"
type textarea "x"
type input "Producer emld updated/final renewal proposal to i"
type textarea "x"
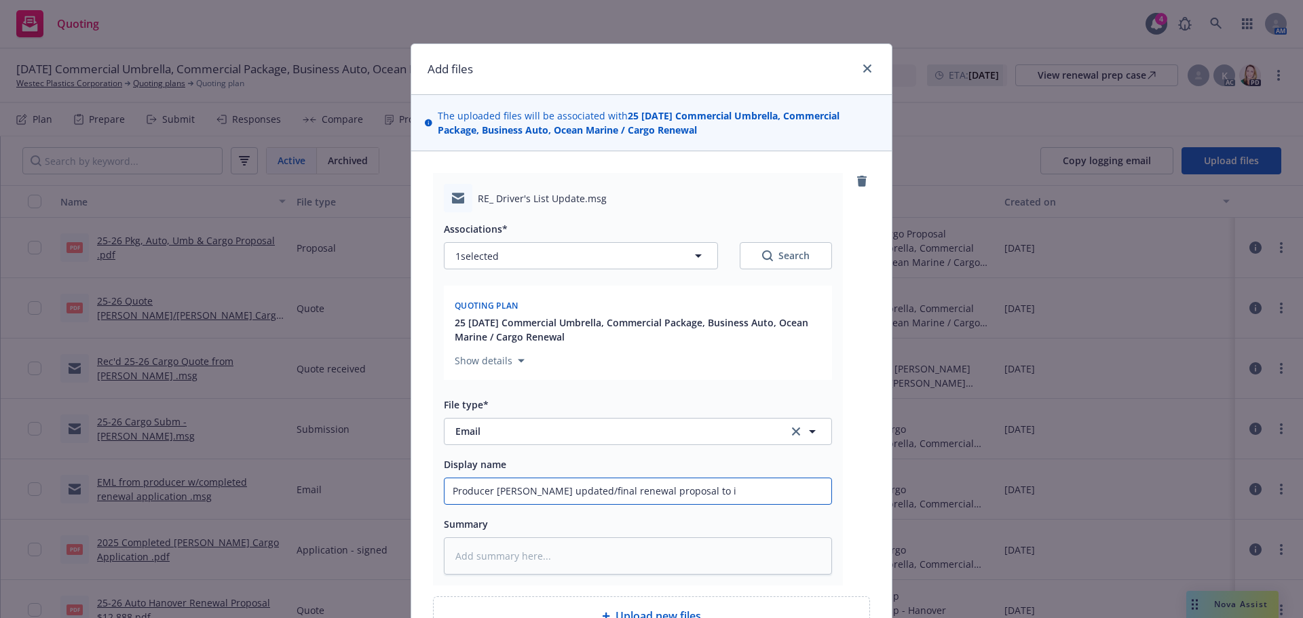
type input "Producer emld updated/final renewal proposal to in"
type textarea "x"
type input "Producer emld updated/final renewal proposal to ins"
type textarea "x"
type input "Producer emld updated/final renewal proposal to insd"
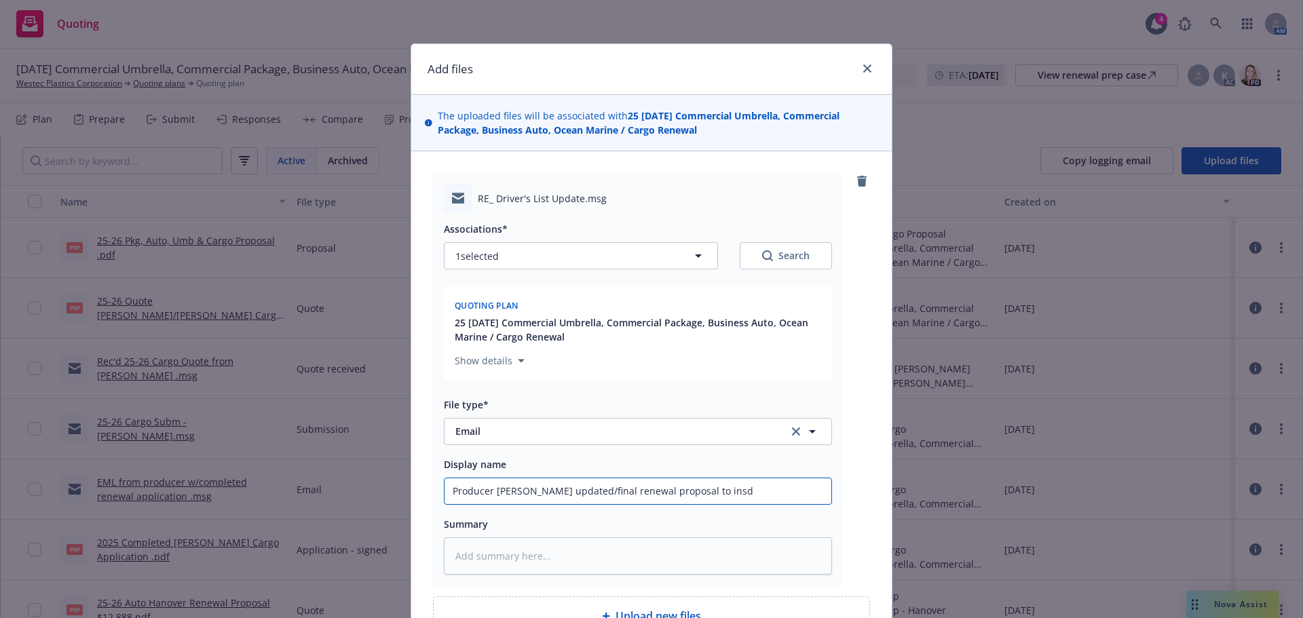
type textarea "x"
type input "Producer emld updated/final renewal proposal to insd"
drag, startPoint x: 504, startPoint y: 559, endPoint x: 504, endPoint y: 552, distance: 6.8
click at [504, 553] on textarea at bounding box center [638, 556] width 388 height 37
paste textarea "Hi Tammy, Tina & Lisa, Finally – we received the cargo quote. Please see update…"
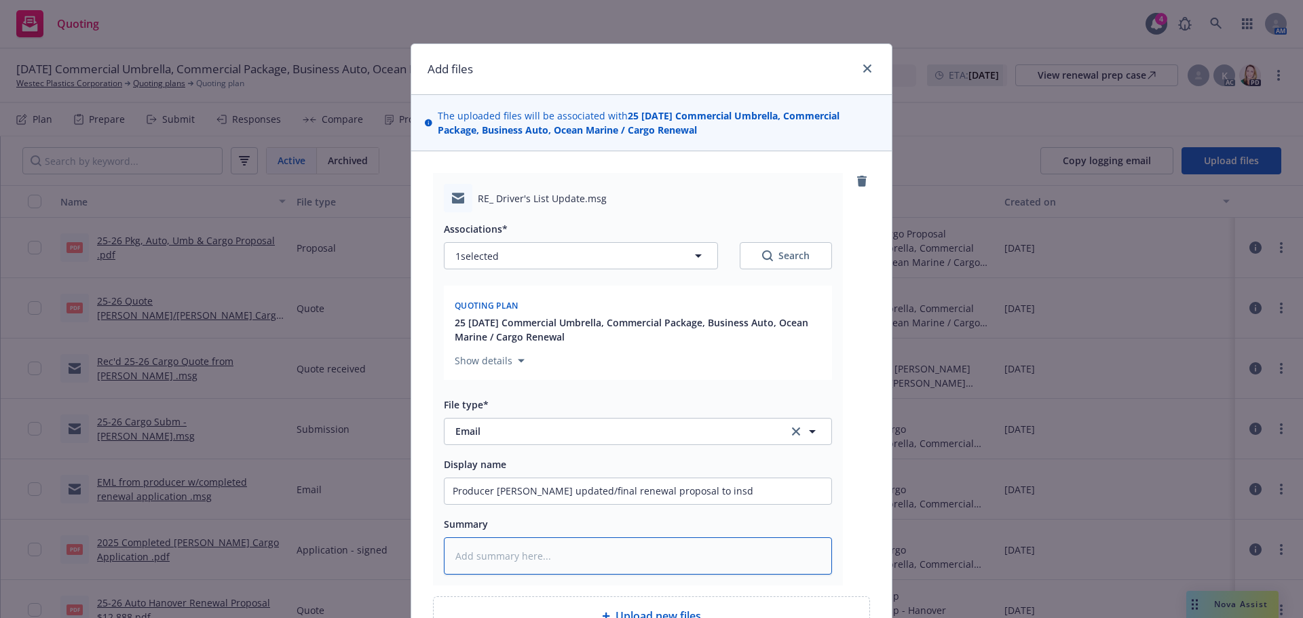
type textarea "x"
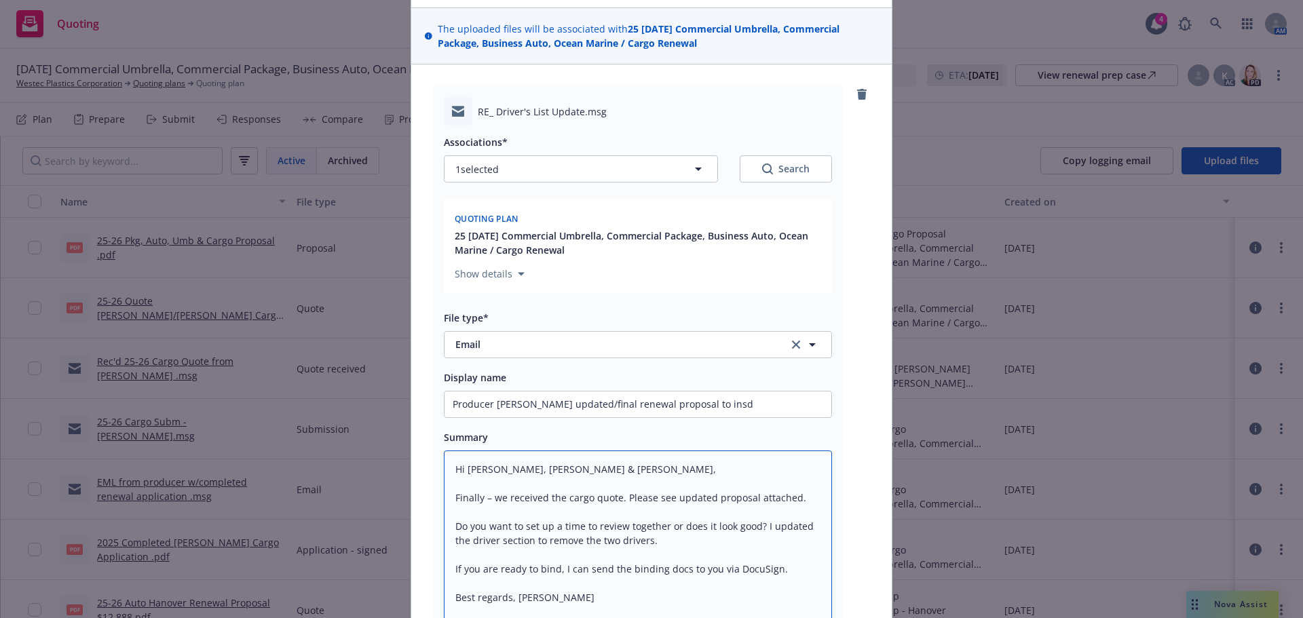
scroll to position [286, 0]
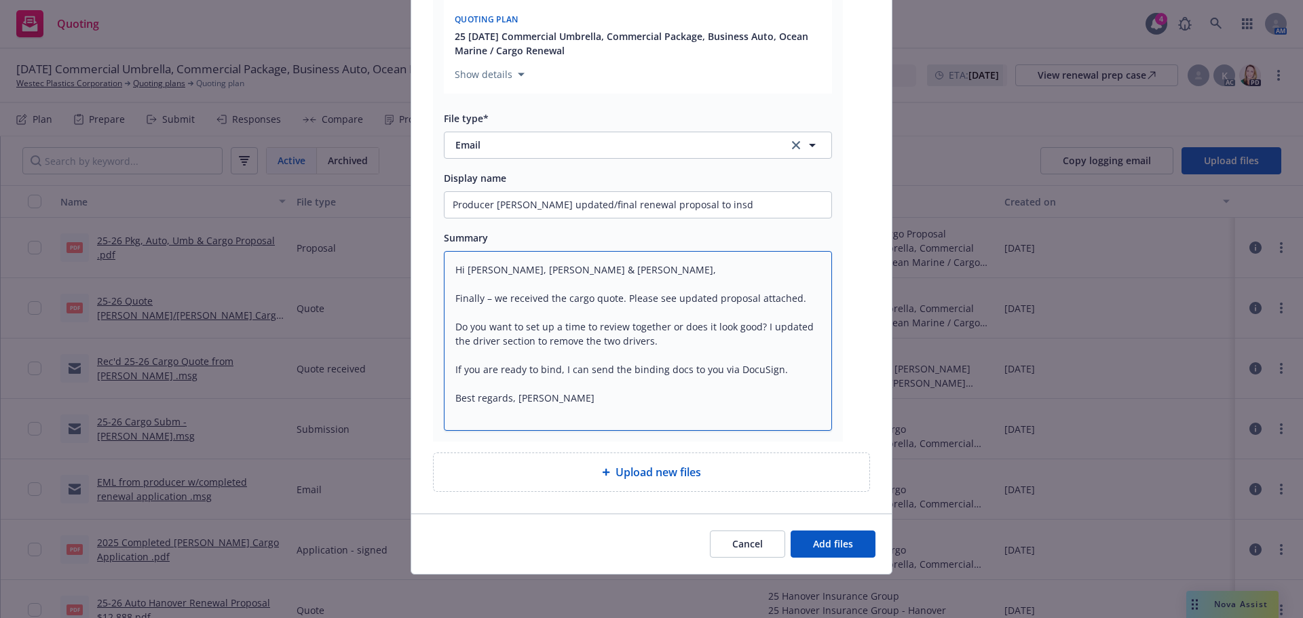
type textarea "Hi Tammy, Tina & Lisa, Finally – we received the cargo quote. Please see update…"
type textarea "x"
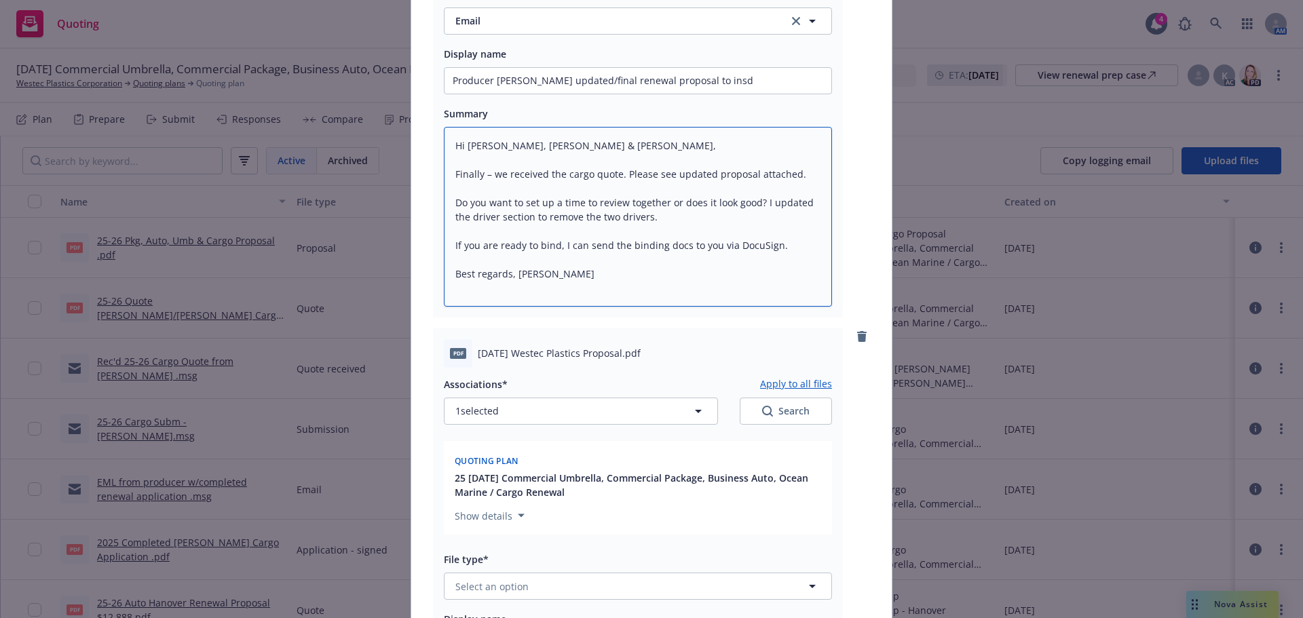
scroll to position [626, 0]
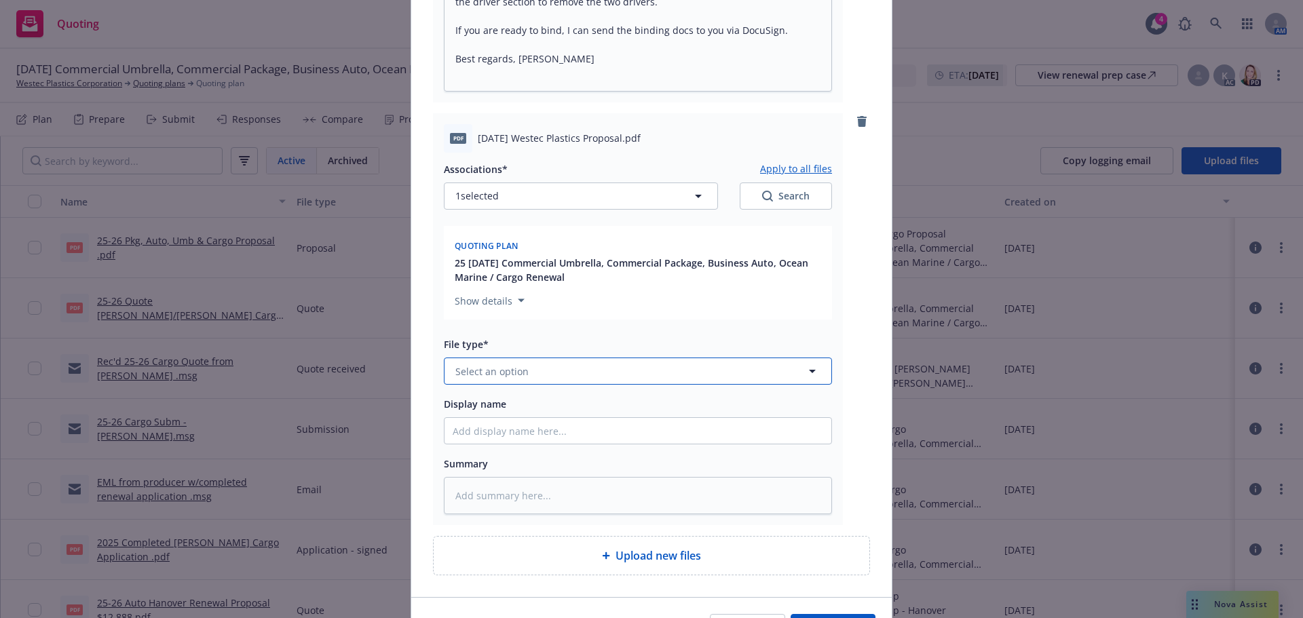
click at [583, 381] on button "Select an option" at bounding box center [638, 371] width 388 height 27
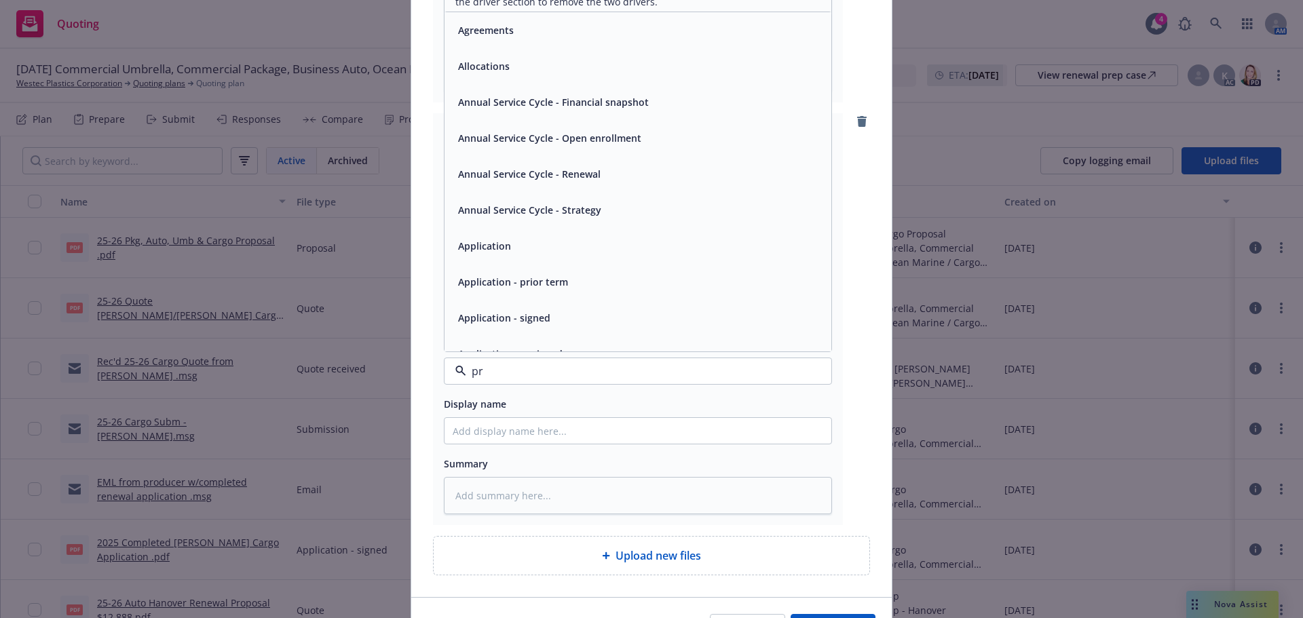
type input "pro"
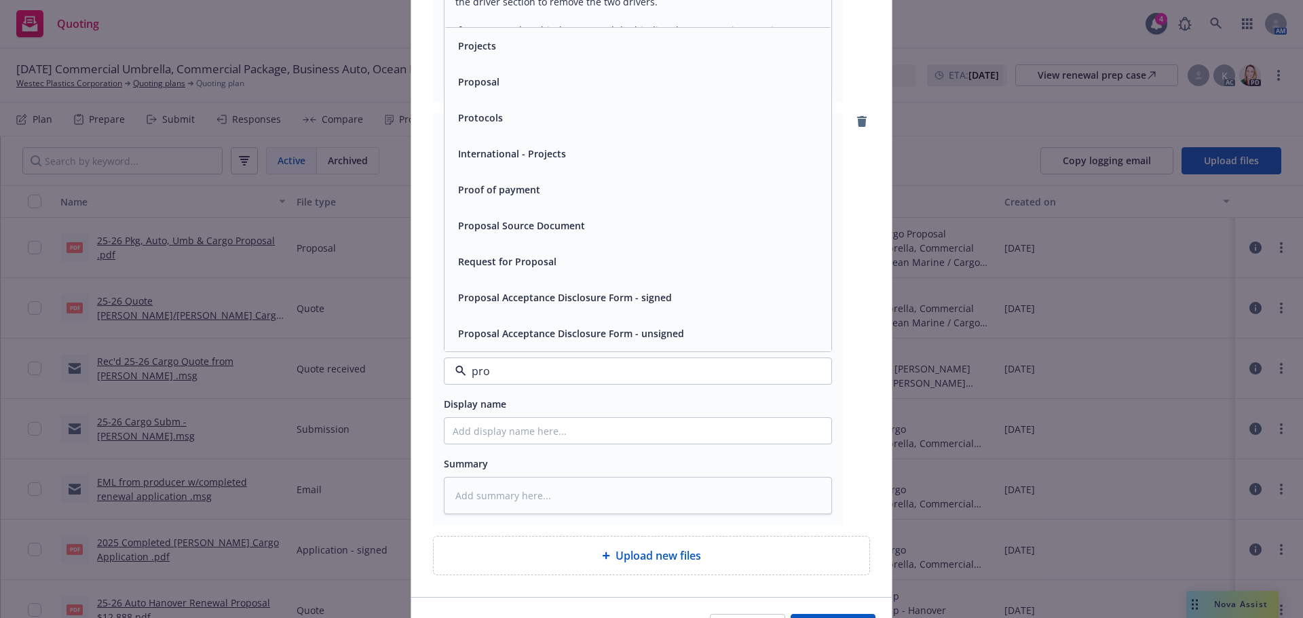
click at [550, 94] on div "Proposal" at bounding box center [638, 82] width 387 height 36
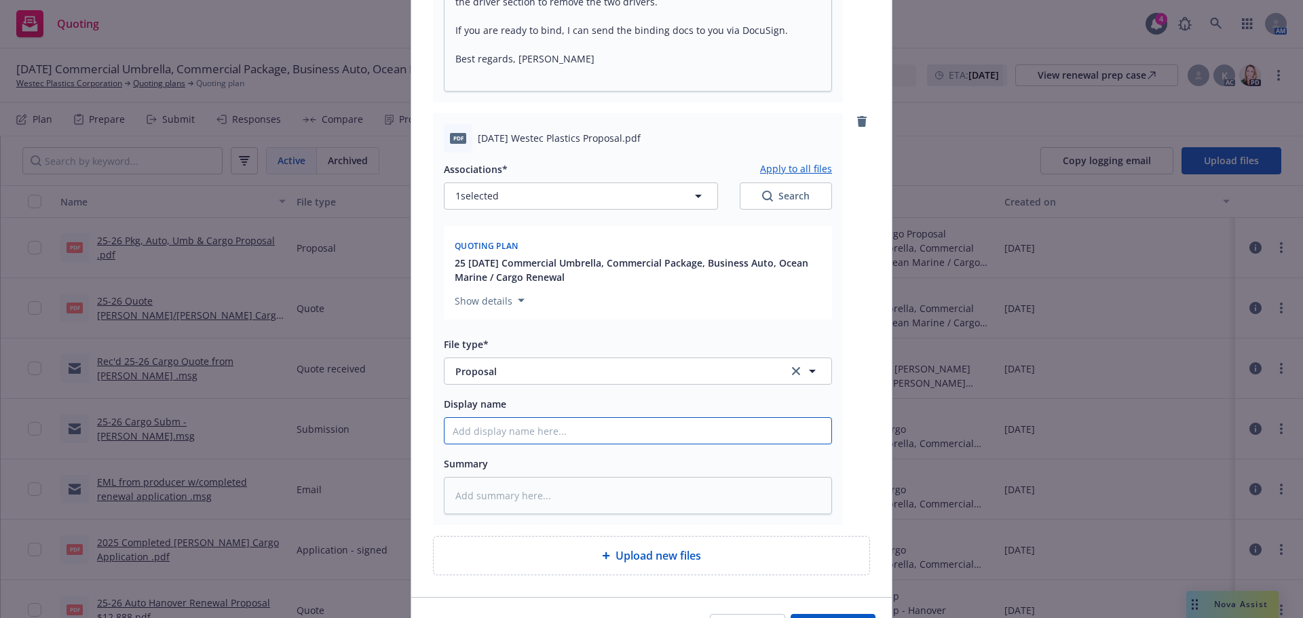
click at [487, 426] on input "Display name" at bounding box center [638, 431] width 387 height 26
type textarea "x"
type input "2"
type textarea "x"
type input "25"
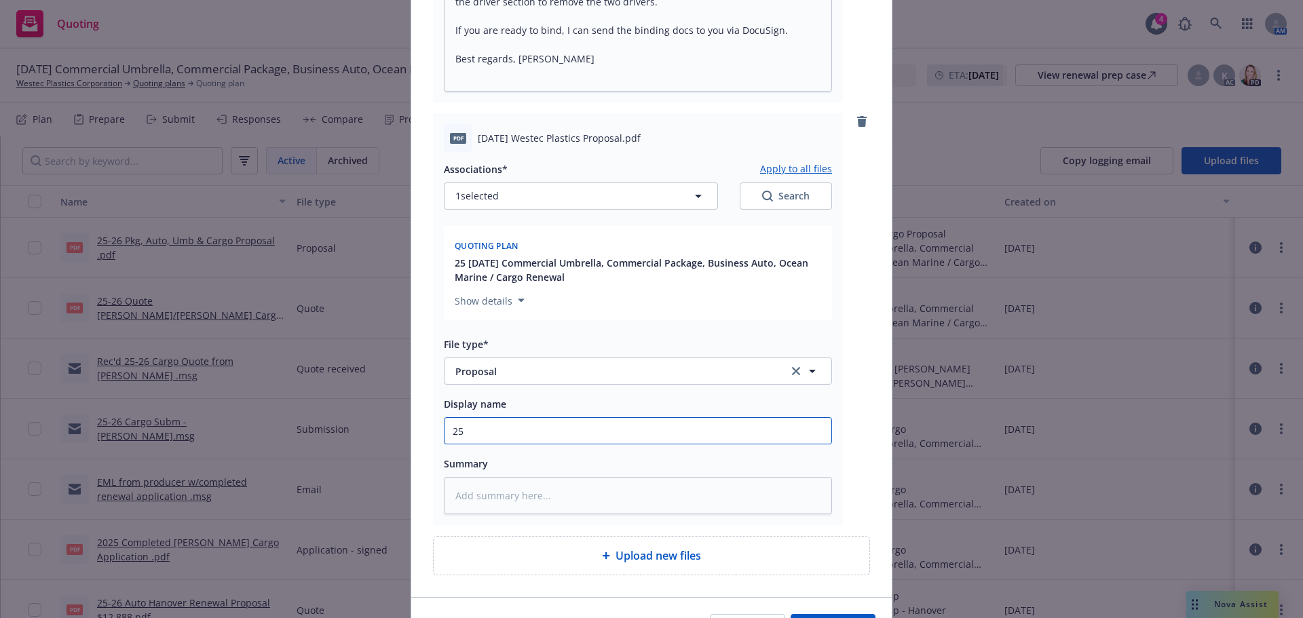
type textarea "x"
type input "252"
type textarea "x"
type input "25"
type textarea "x"
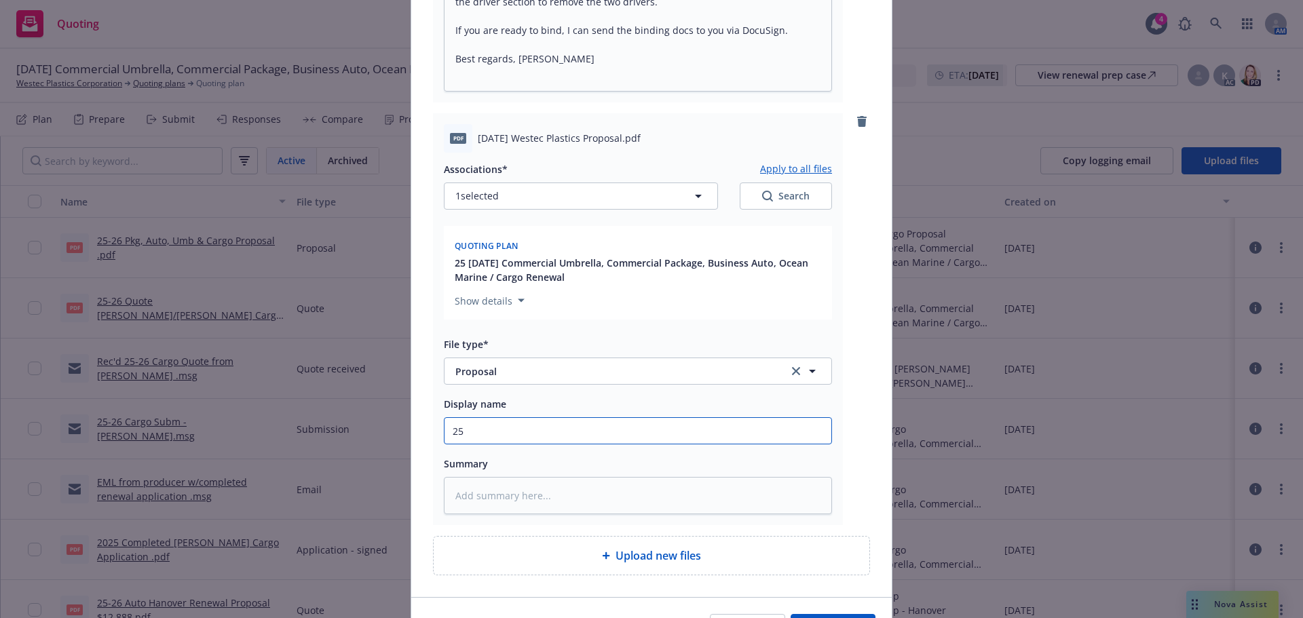
type input "25-"
type textarea "x"
type input "25-2"
type textarea "x"
type input "25-26"
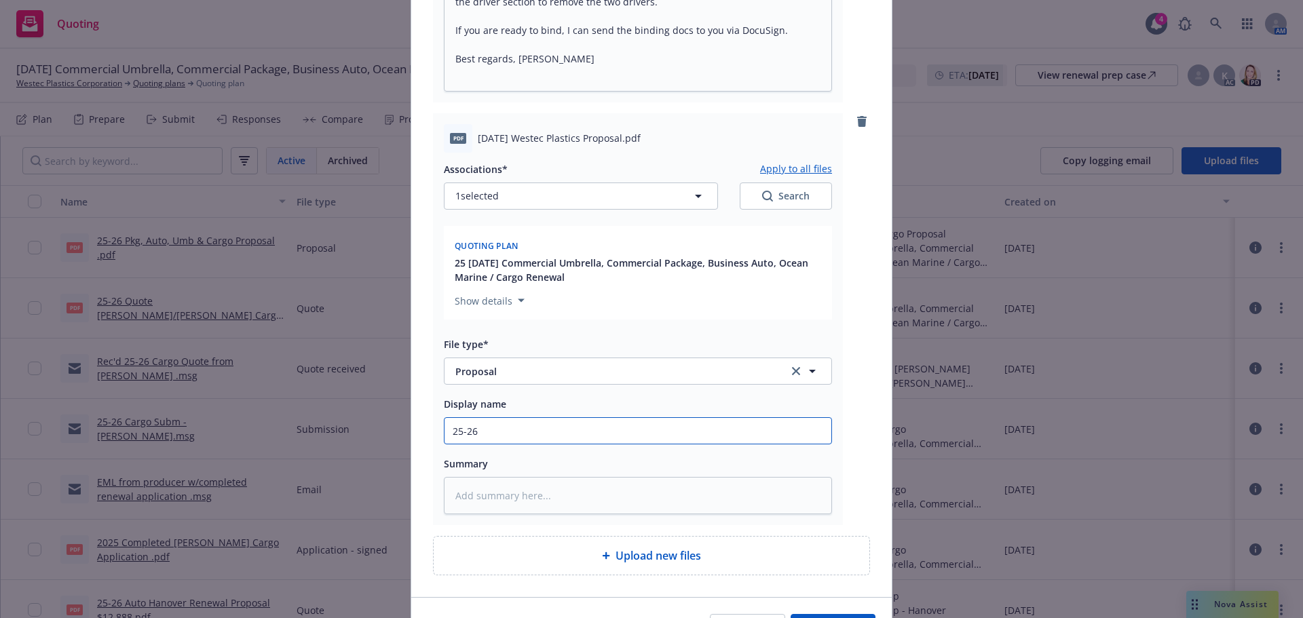
type textarea "x"
type input "25-26"
type textarea "x"
type input "25-26 P"
type textarea "x"
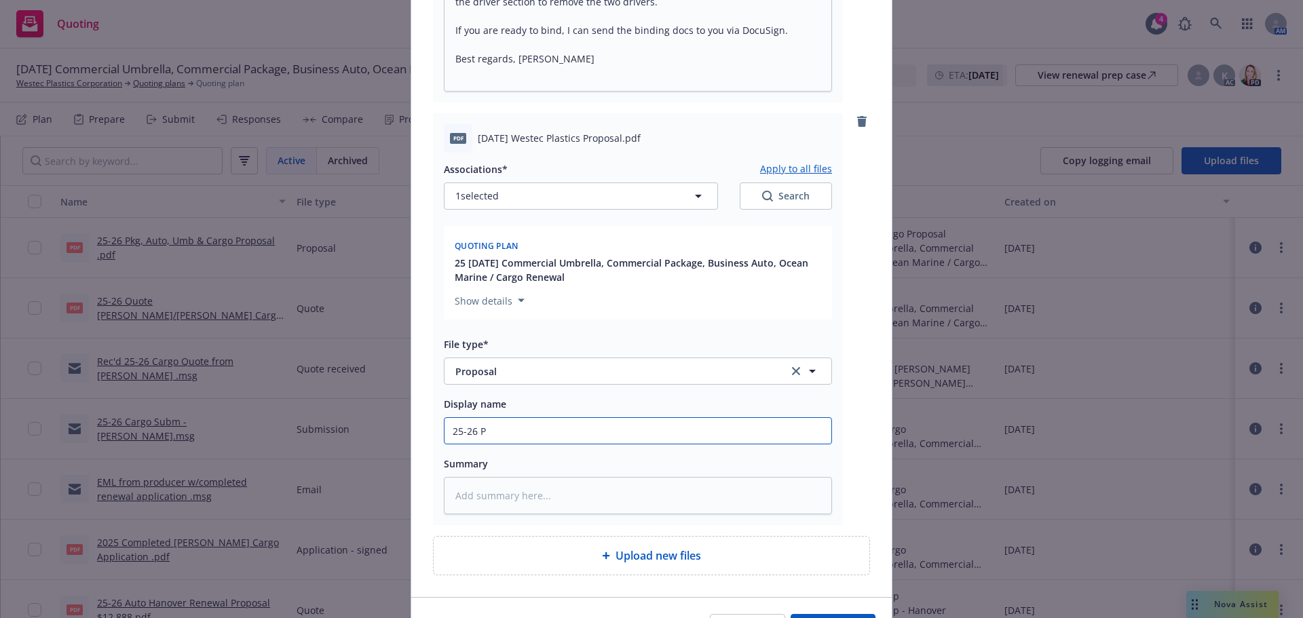
type input "25-26 Pk"
type textarea "x"
type input "25-26 Pkg"
type textarea "x"
type input "25-26 Pkg,"
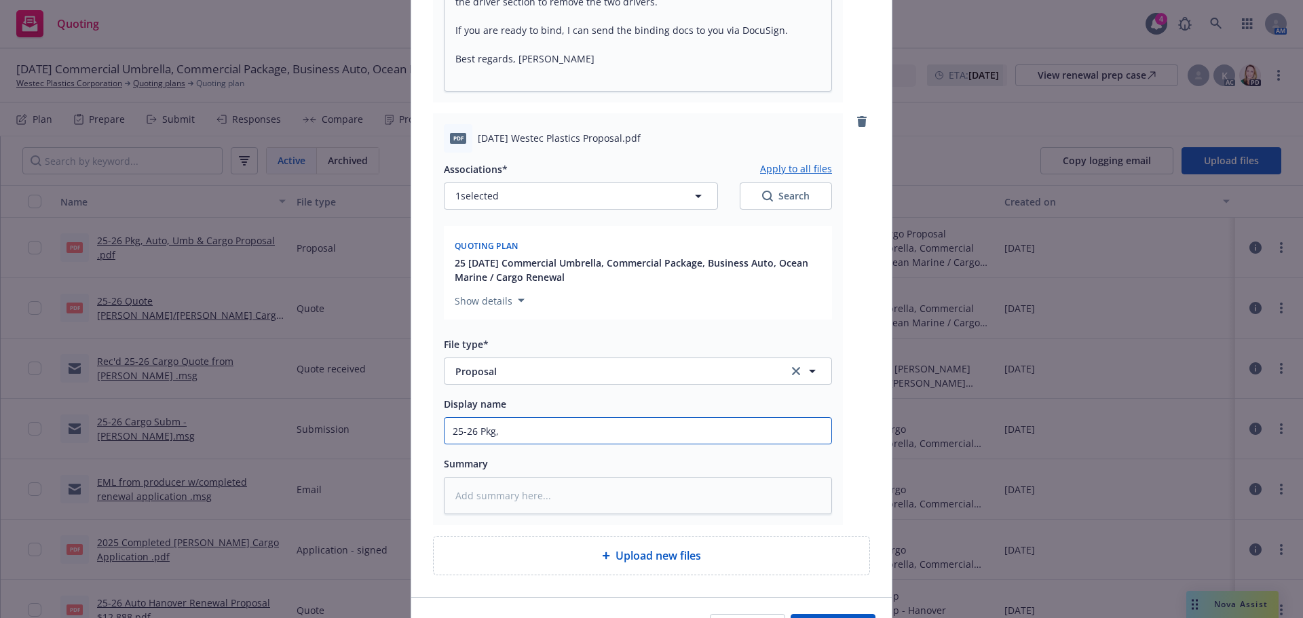
type textarea "x"
type input "25-26 Pkg, A"
type textarea "x"
type input "25-26 Pkg, Au"
type textarea "x"
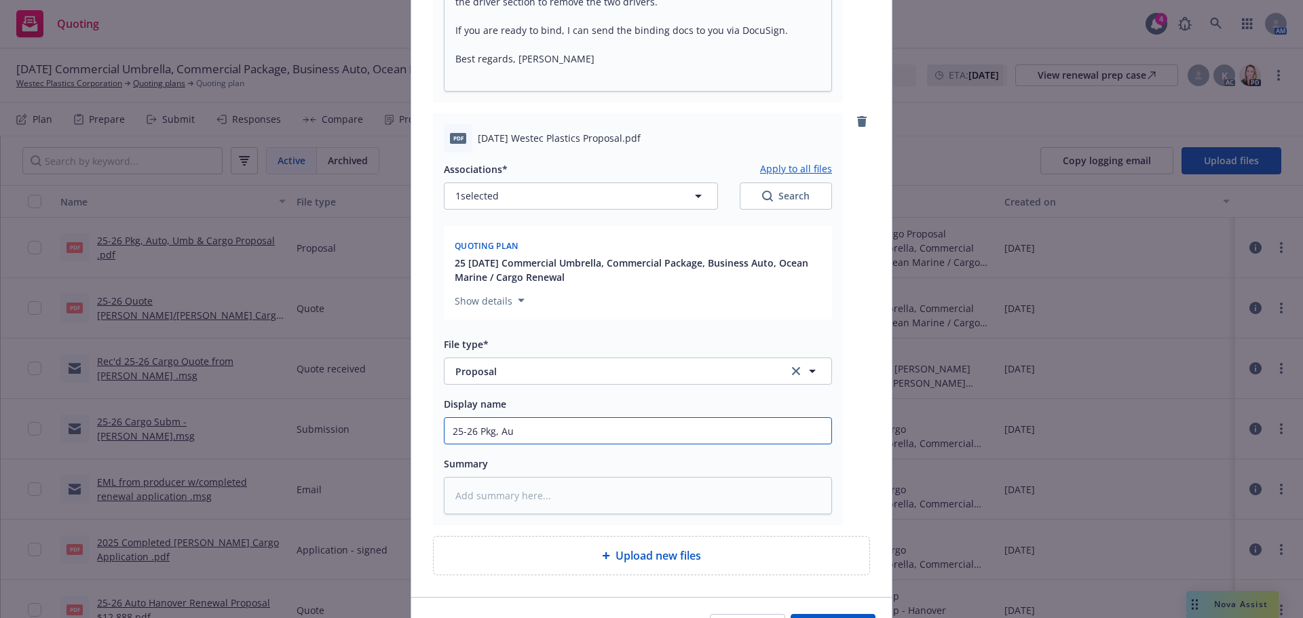
type input "25-26 Pkg, Aut"
type textarea "x"
type input "25-26 Pkg, Auto"
type textarea "x"
type input "25-26 Pkg, Auto,"
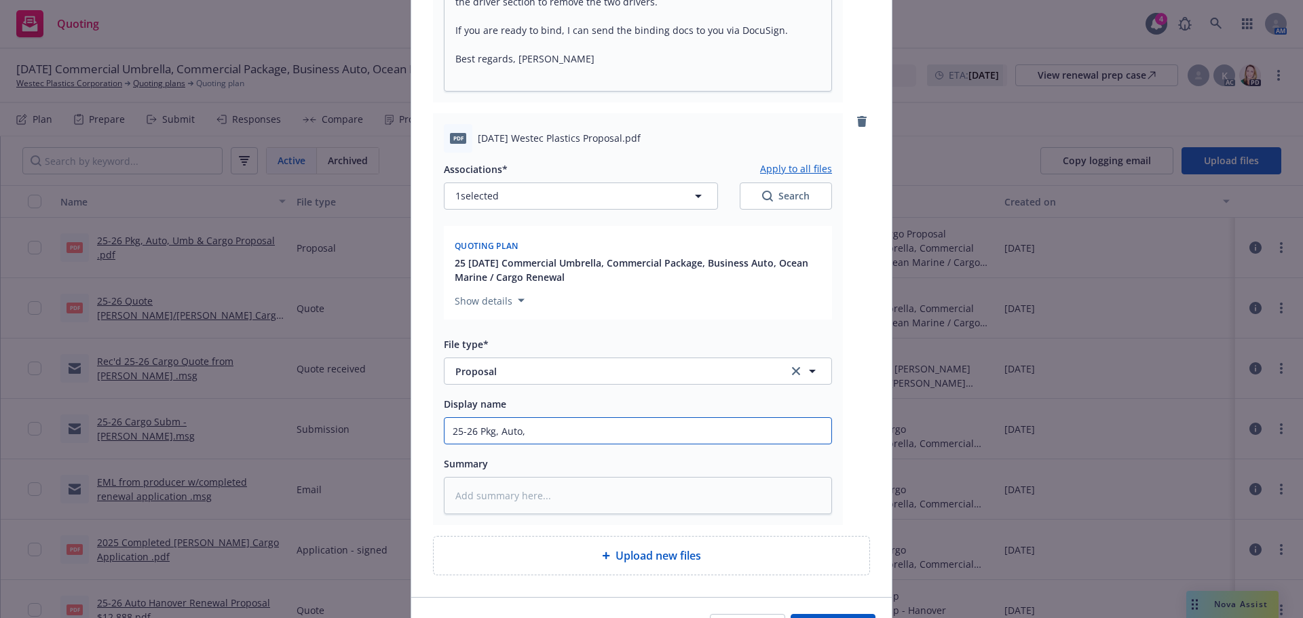
type textarea "x"
type input "25-26 Pkg, Auto,"
type textarea "x"
type input "25-26 Pkg, Auto, U"
type textarea "x"
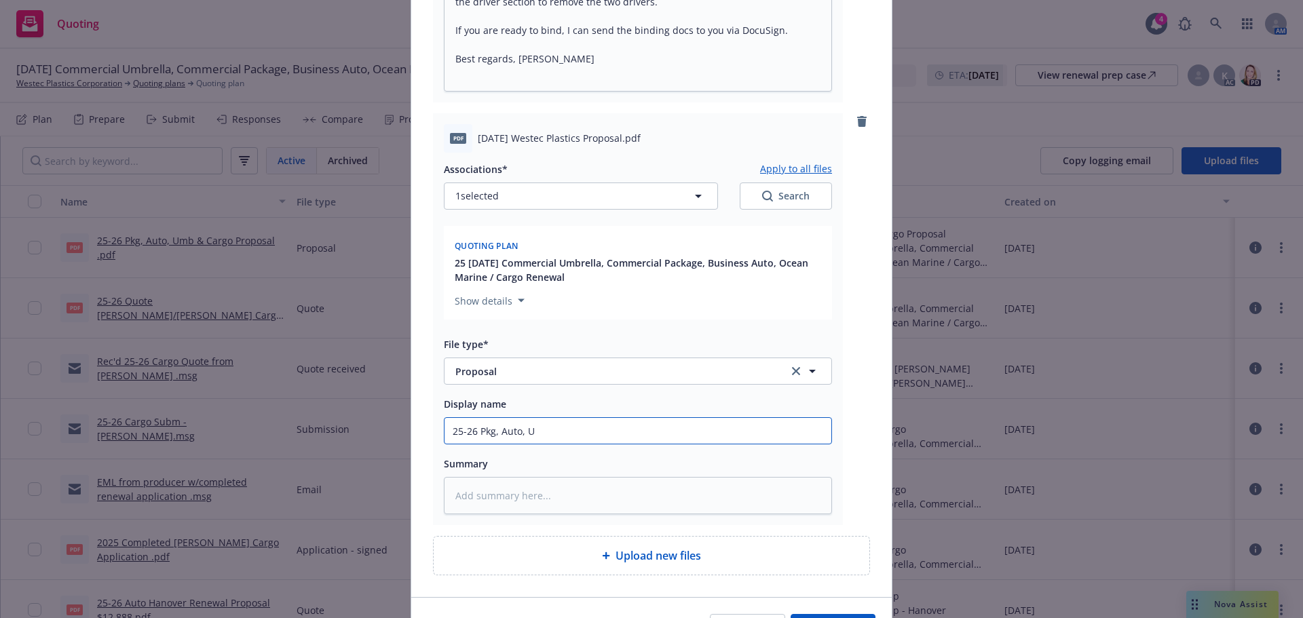
type input "25-26 Pkg, Auto, Um"
type textarea "x"
type input "25-26 Pkg, Auto, Umb"
type textarea "x"
type input "25-26 Pkg, Auto, Umb"
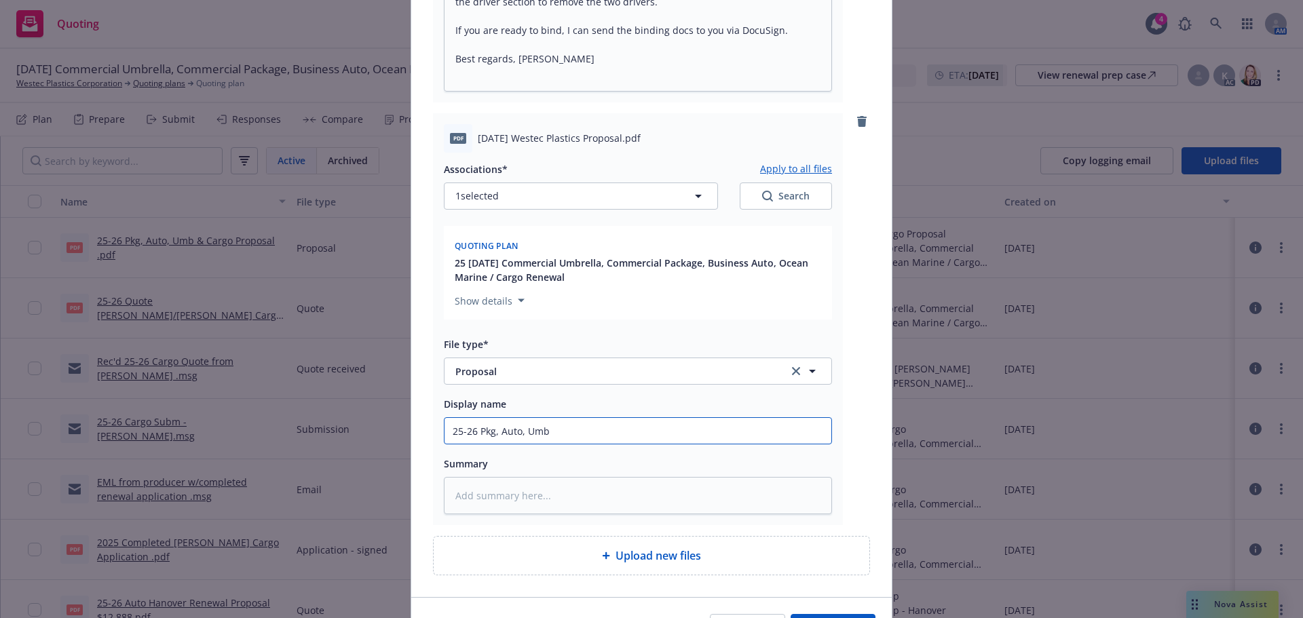
type textarea "x"
type input "25-26 Pkg, Auto, Umb &"
type textarea "x"
type input "25-26 Pkg, Auto, Umb &"
type textarea "x"
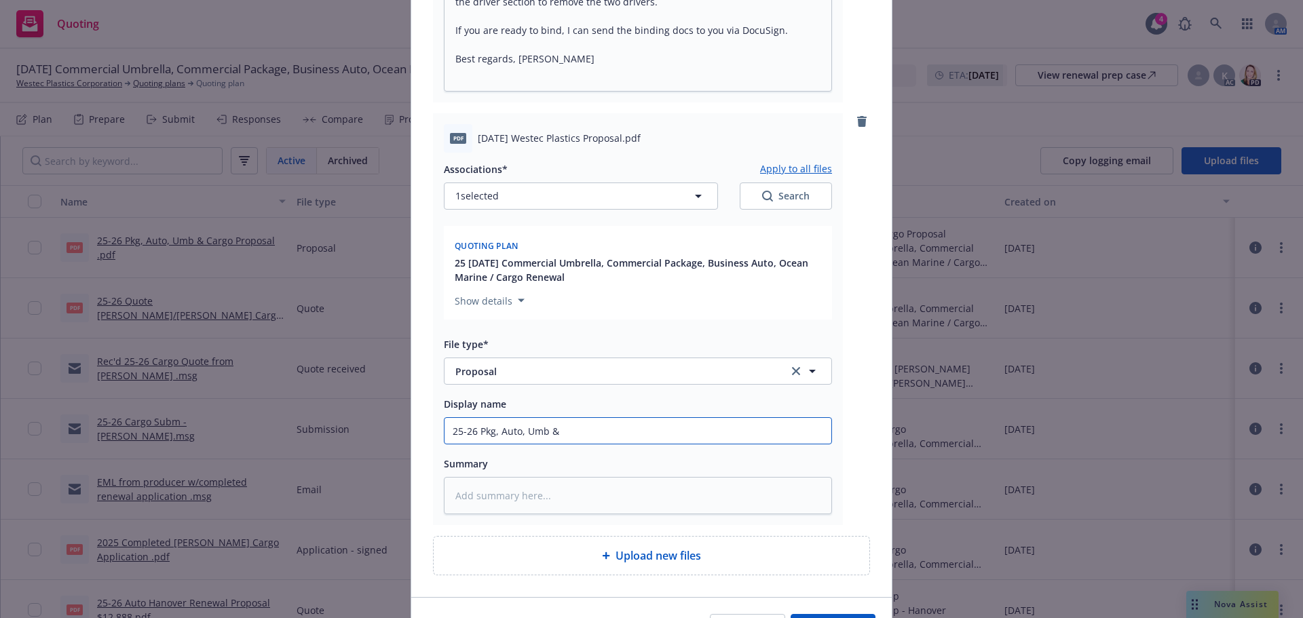
type input "25-26 Pkg, Auto, Umb & C"
type textarea "x"
type input "25-26 Pkg, Auto, Umb & Ca"
type textarea "x"
type input "25-26 Pkg, Auto, Umb & Car"
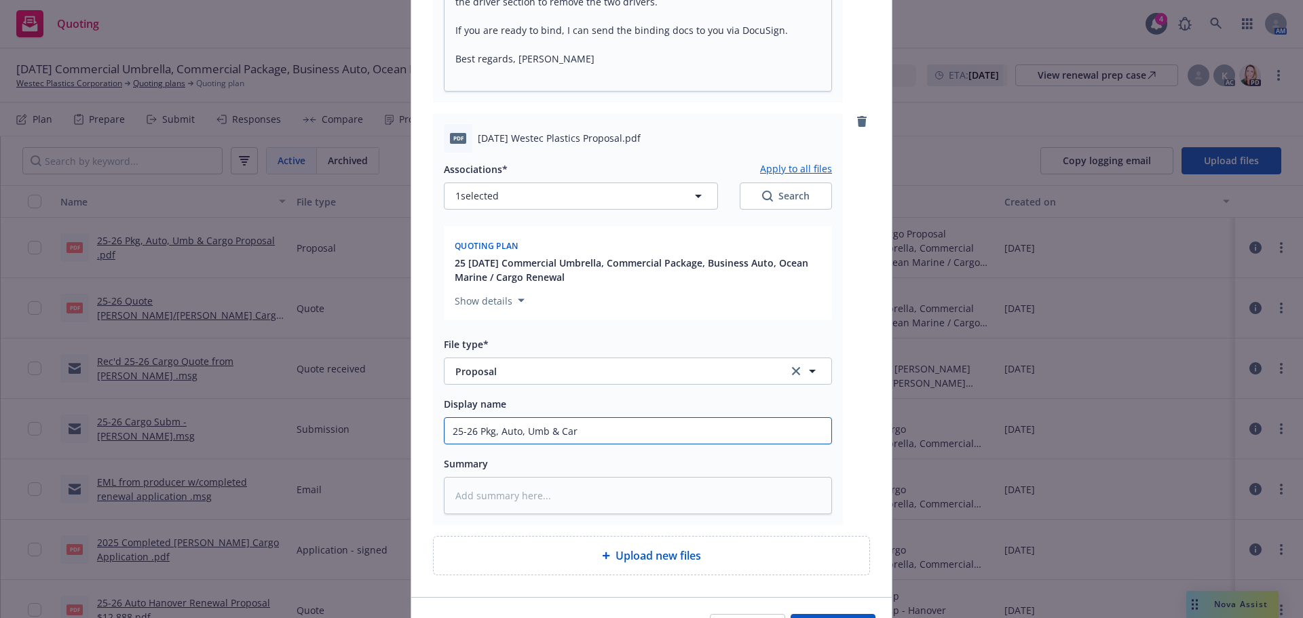
type textarea "x"
type input "25-26 Pkg, Auto, Umb & Carg"
type textarea "x"
type input "25-26 Pkg, Auto, Umb & Cargo"
type textarea "x"
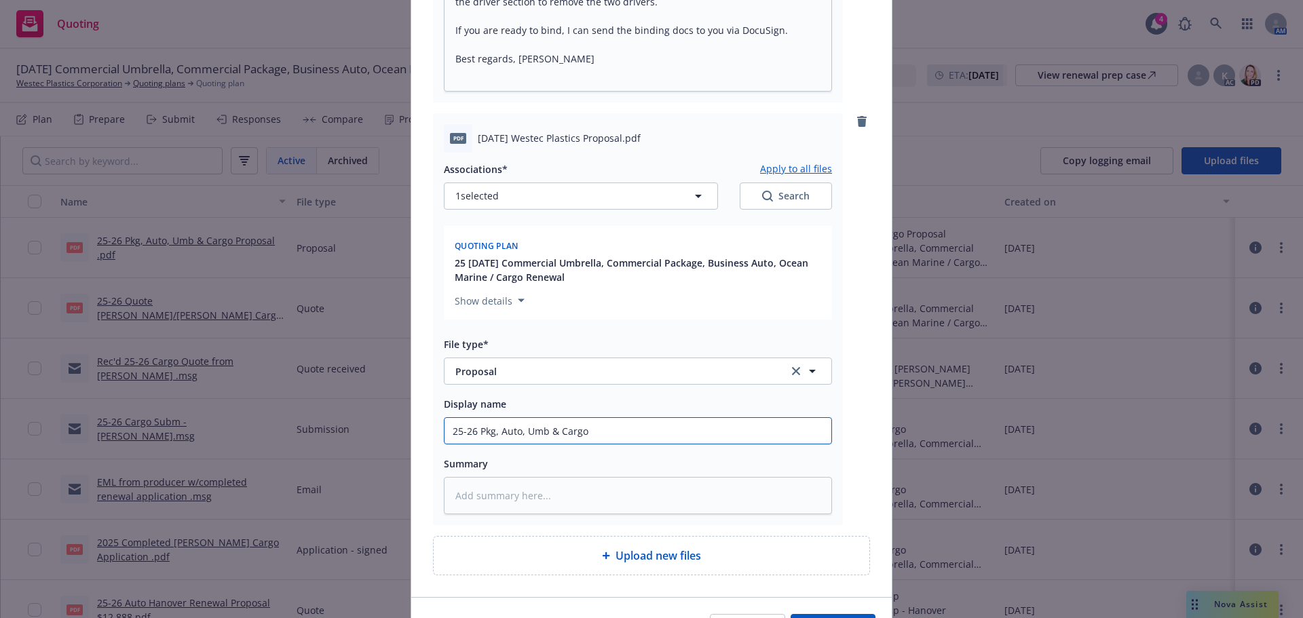
type input "25-26 Pkg, Auto, Umb & Cargo"
type textarea "x"
type input "25-26 Pkg, Auto, Umb & Cargo F"
type textarea "x"
type input "25-26 Pkg, Auto, Umb & Cargo FIN"
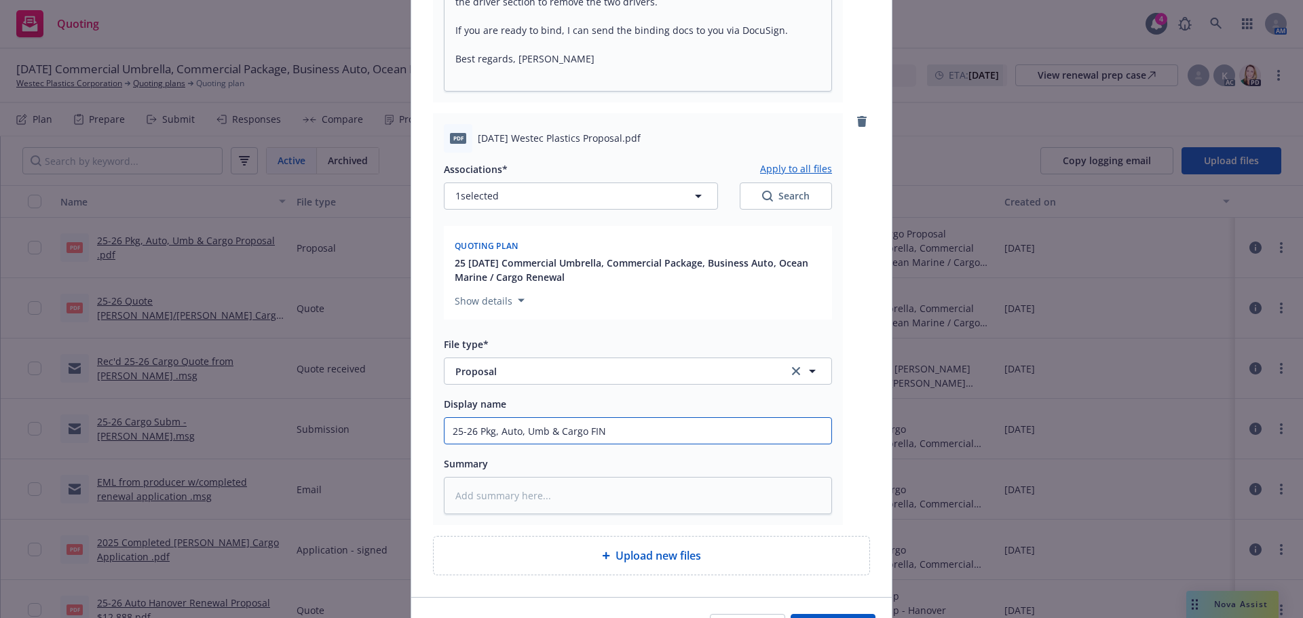
type textarea "x"
type input "25-26 Pkg, Auto, Umb & Cargo FINA"
type textarea "x"
type input "25-26 Pkg, Auto, Umb & Cargo FINAL"
type textarea "x"
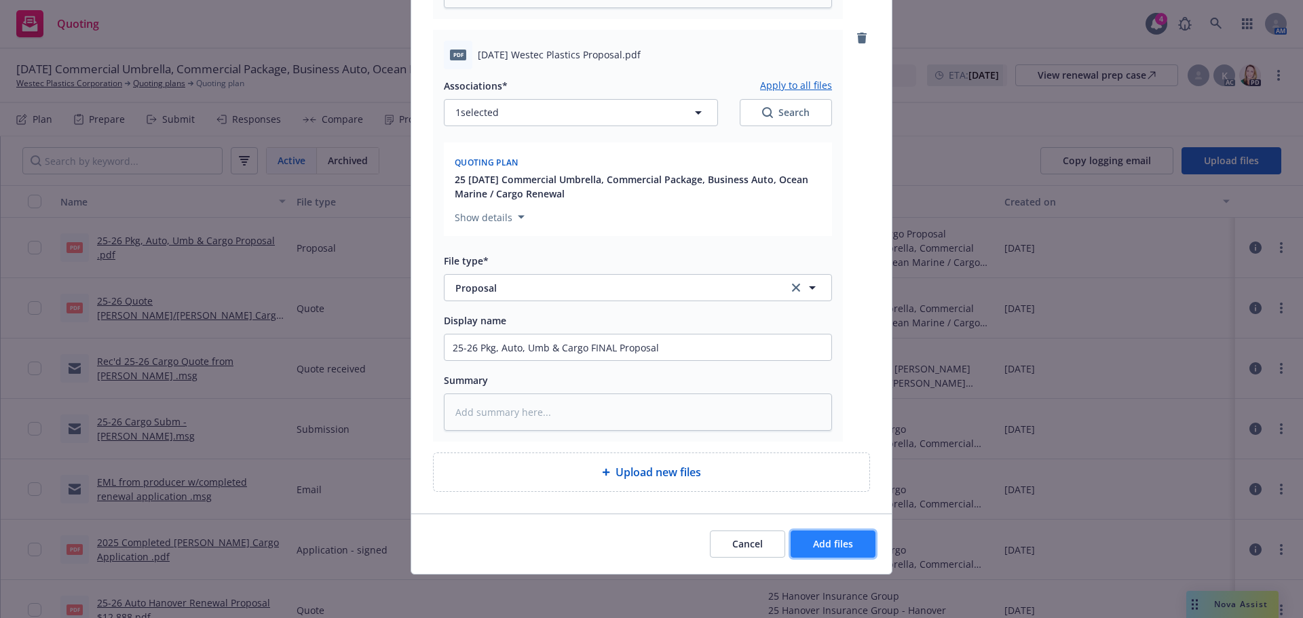
click at [825, 555] on button "Add files" at bounding box center [833, 544] width 85 height 27
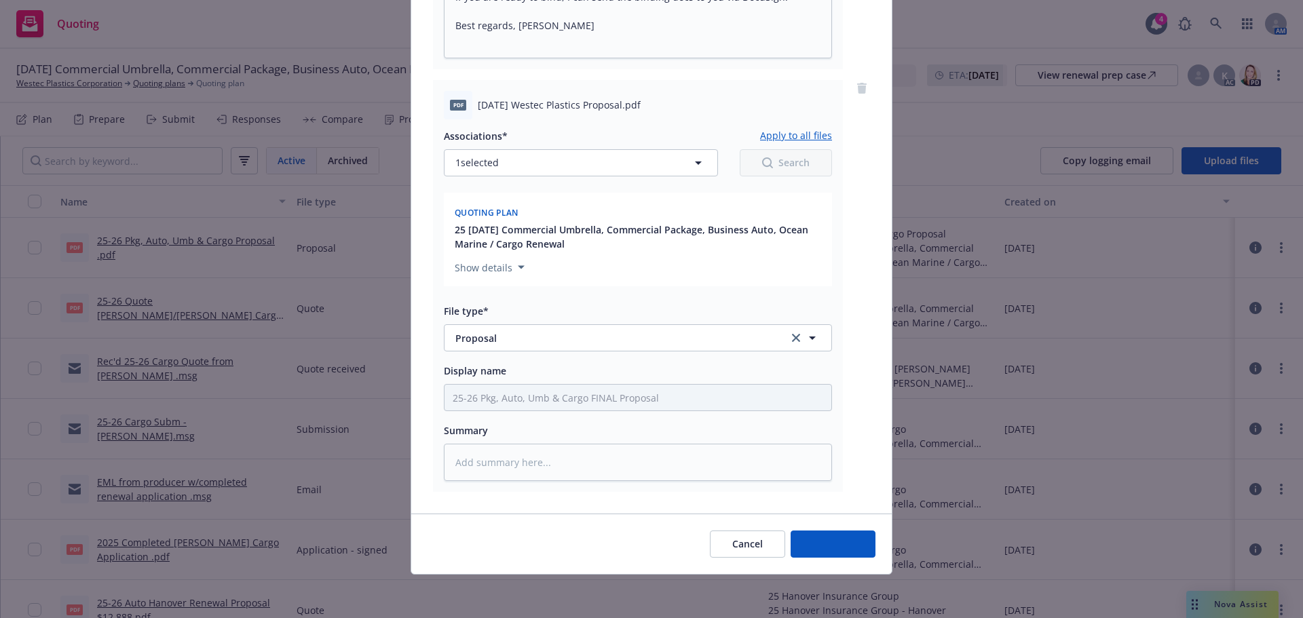
scroll to position [659, 0]
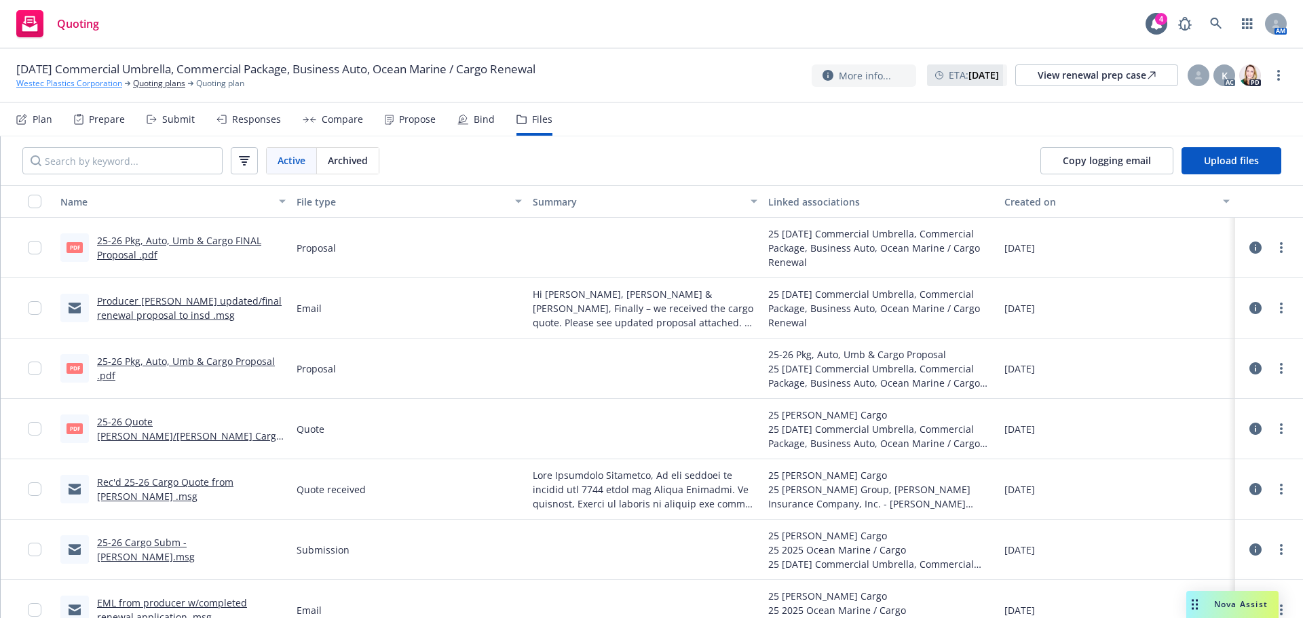
click at [88, 87] on link "Westec Plastics Corporation" at bounding box center [69, 83] width 106 height 12
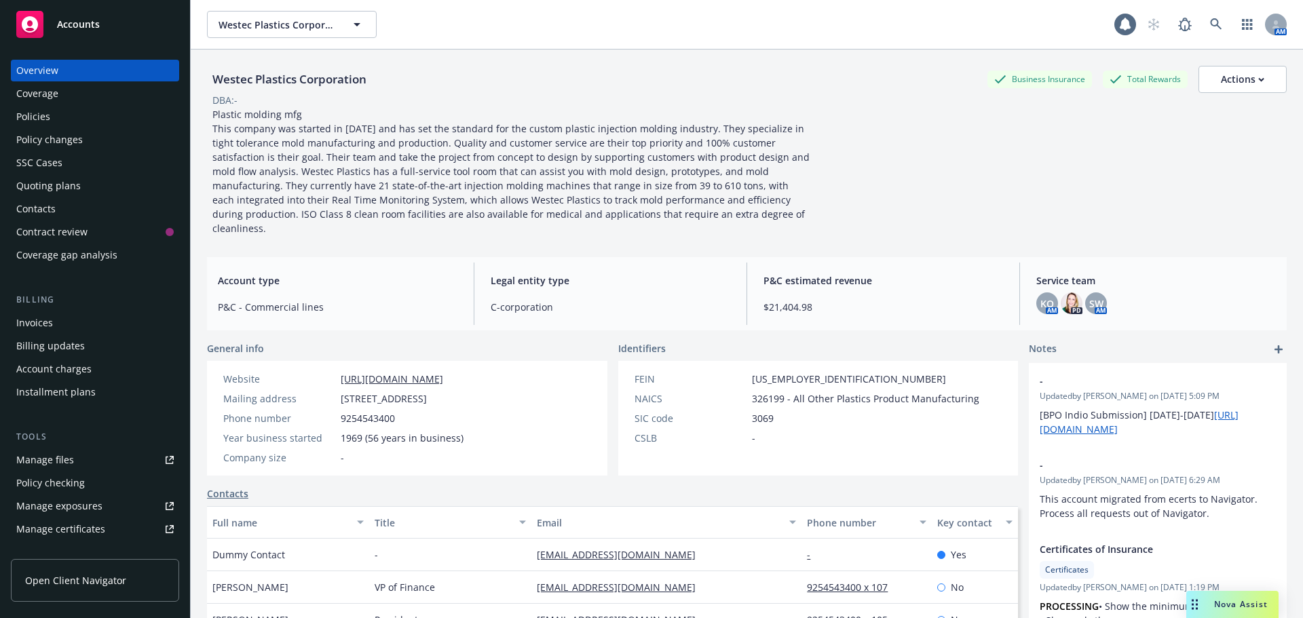
click at [94, 35] on div "Accounts" at bounding box center [94, 24] width 157 height 27
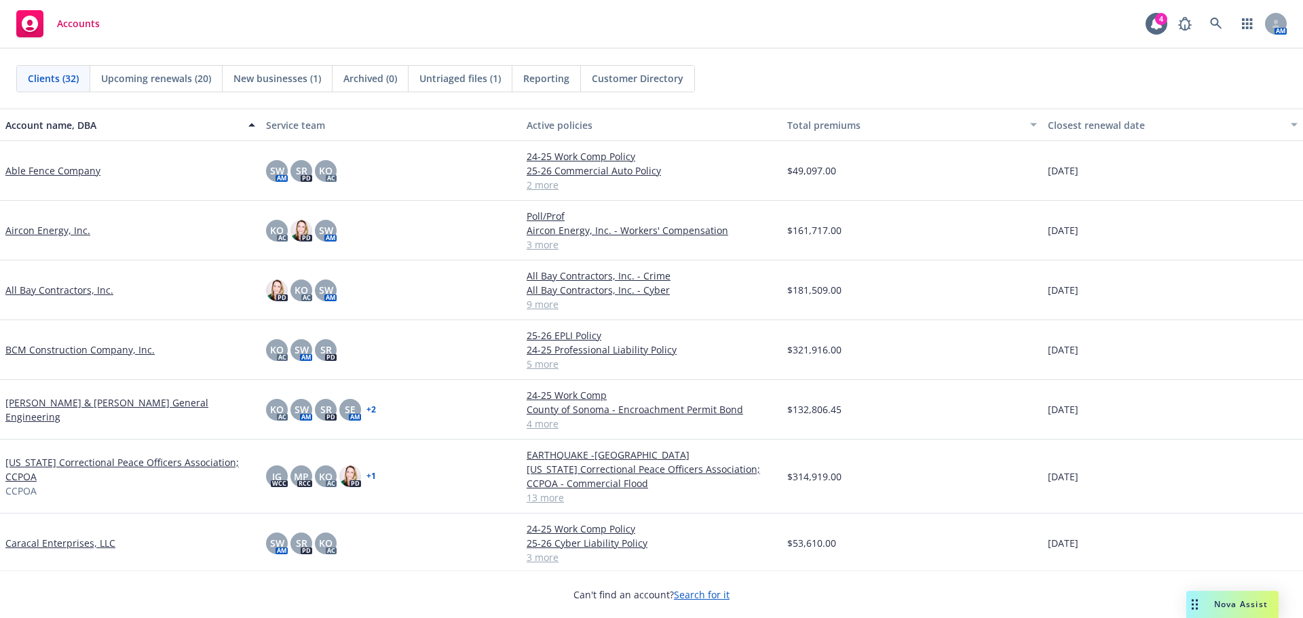
click at [29, 290] on link "All Bay Contractors, Inc." at bounding box center [59, 290] width 108 height 14
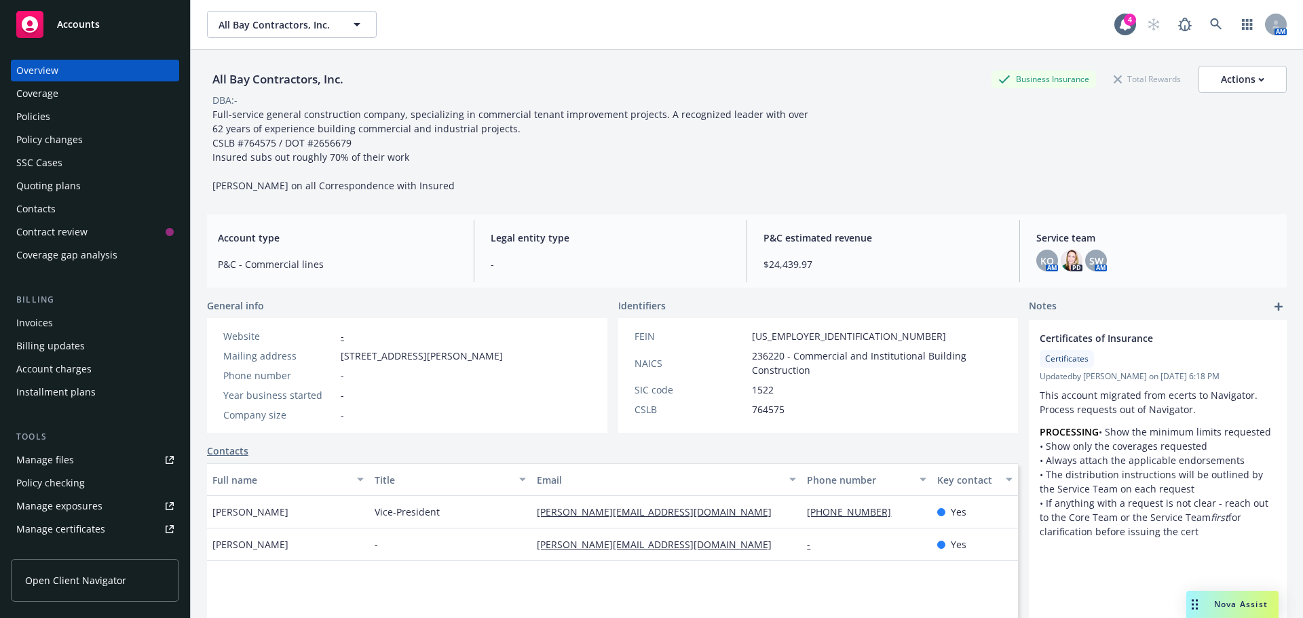
click at [43, 120] on div "Policies" at bounding box center [33, 117] width 34 height 22
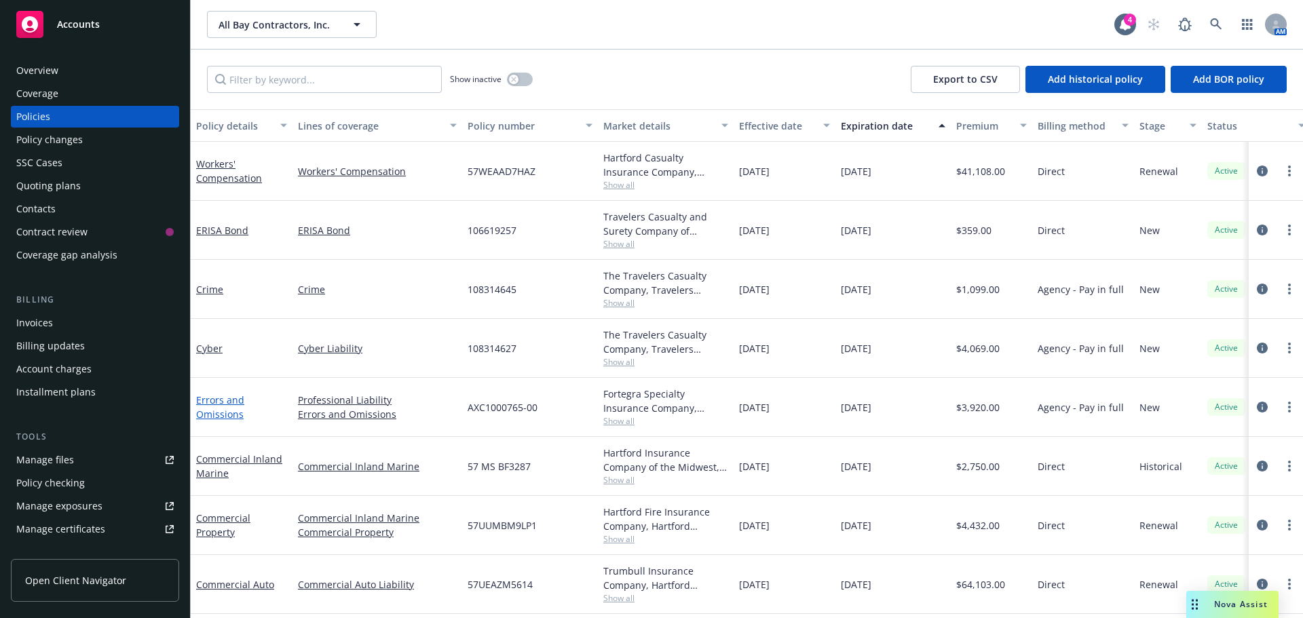
click at [224, 414] on link "Errors and Omissions" at bounding box center [220, 407] width 48 height 27
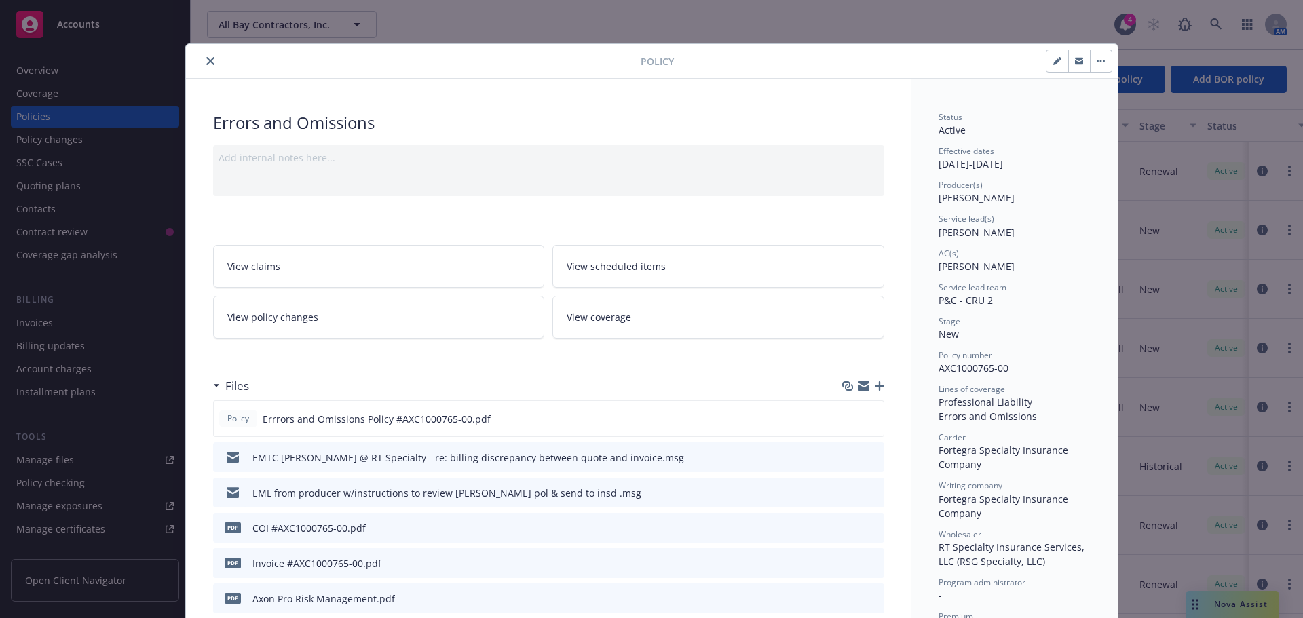
click at [208, 65] on button "close" at bounding box center [210, 61] width 16 height 16
